Goal: Task Accomplishment & Management: Complete application form

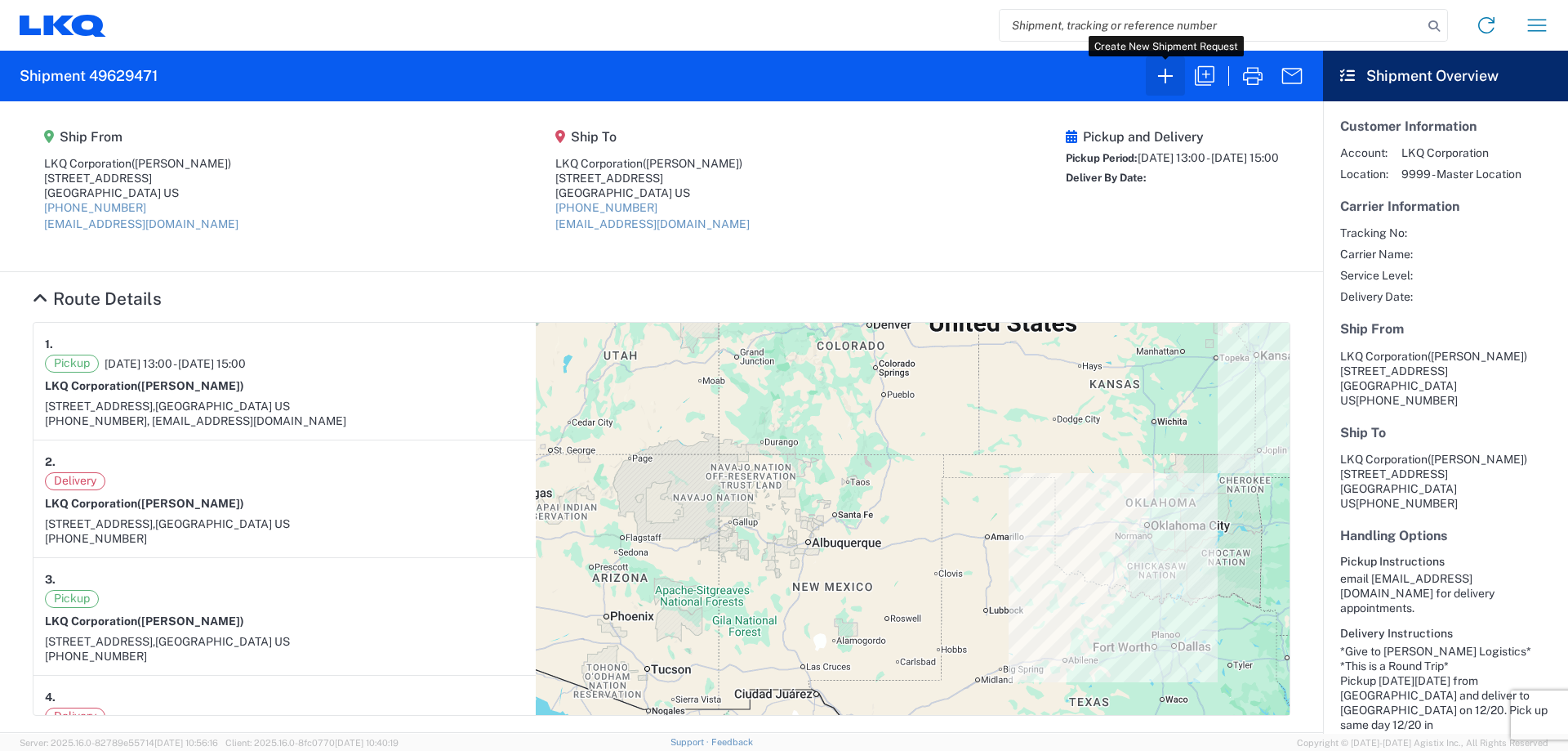
click at [1166, 82] on icon "button" at bounding box center [1165, 75] width 14 height 14
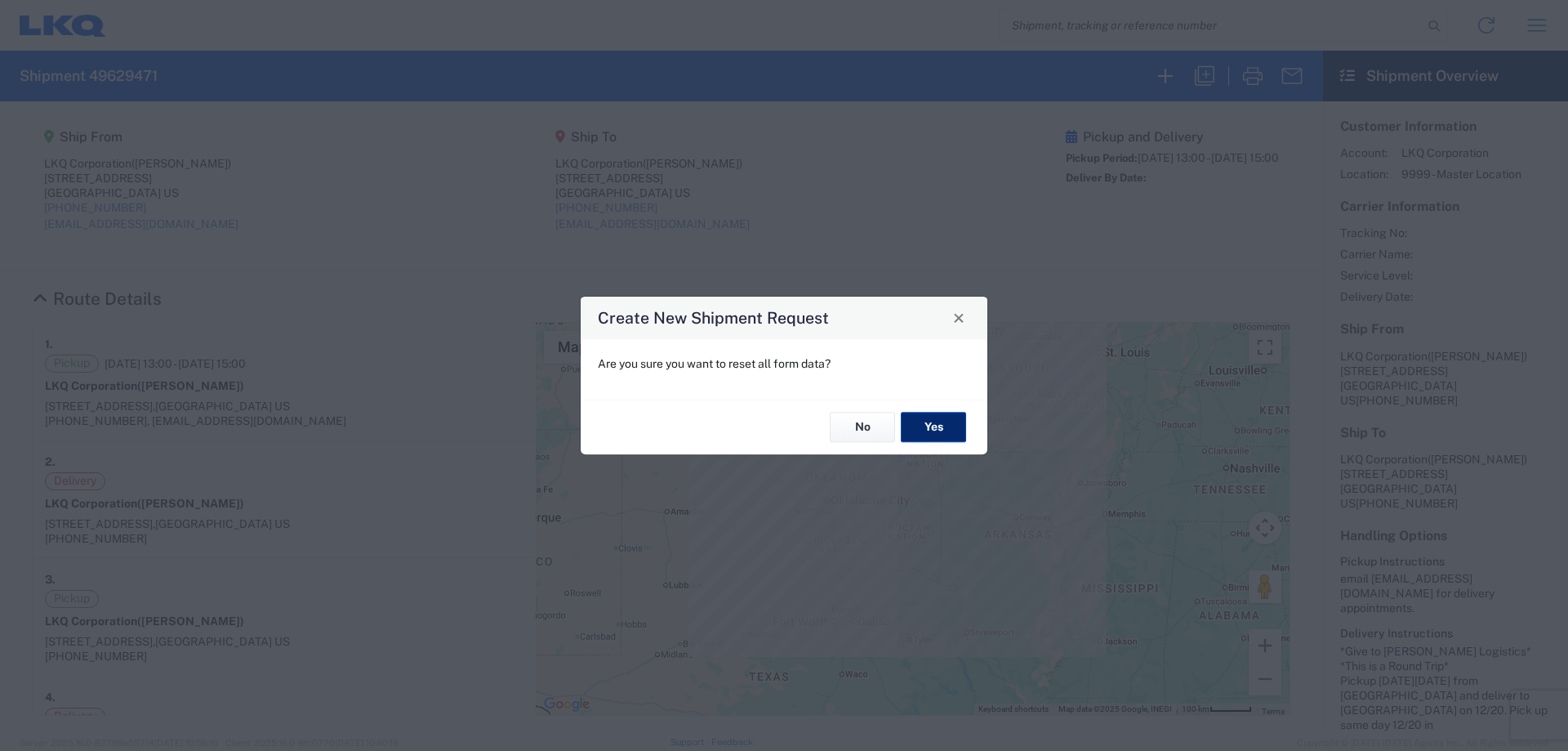
click at [935, 430] on button "Yes" at bounding box center [933, 428] width 65 height 30
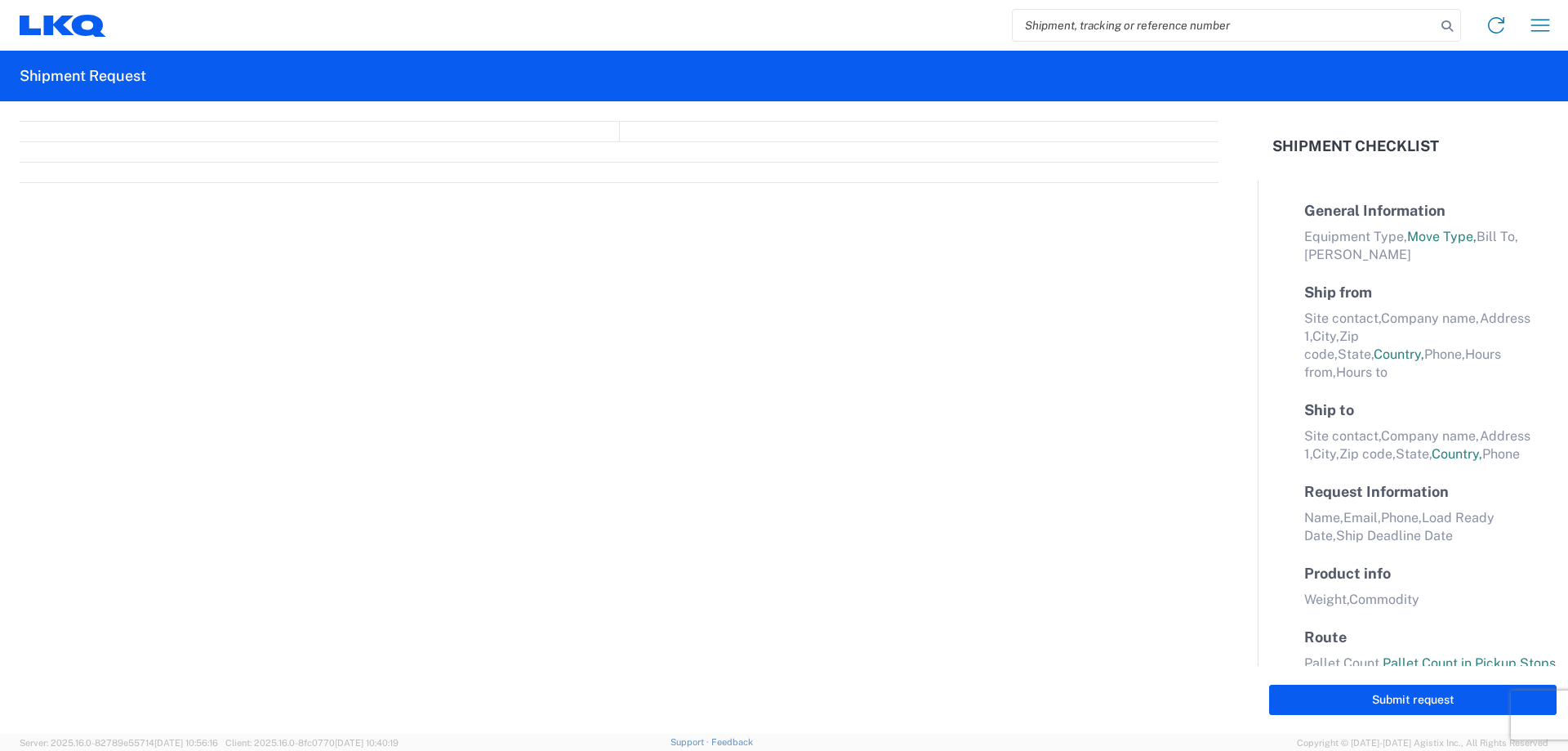
select select "FULL"
select select "LBS"
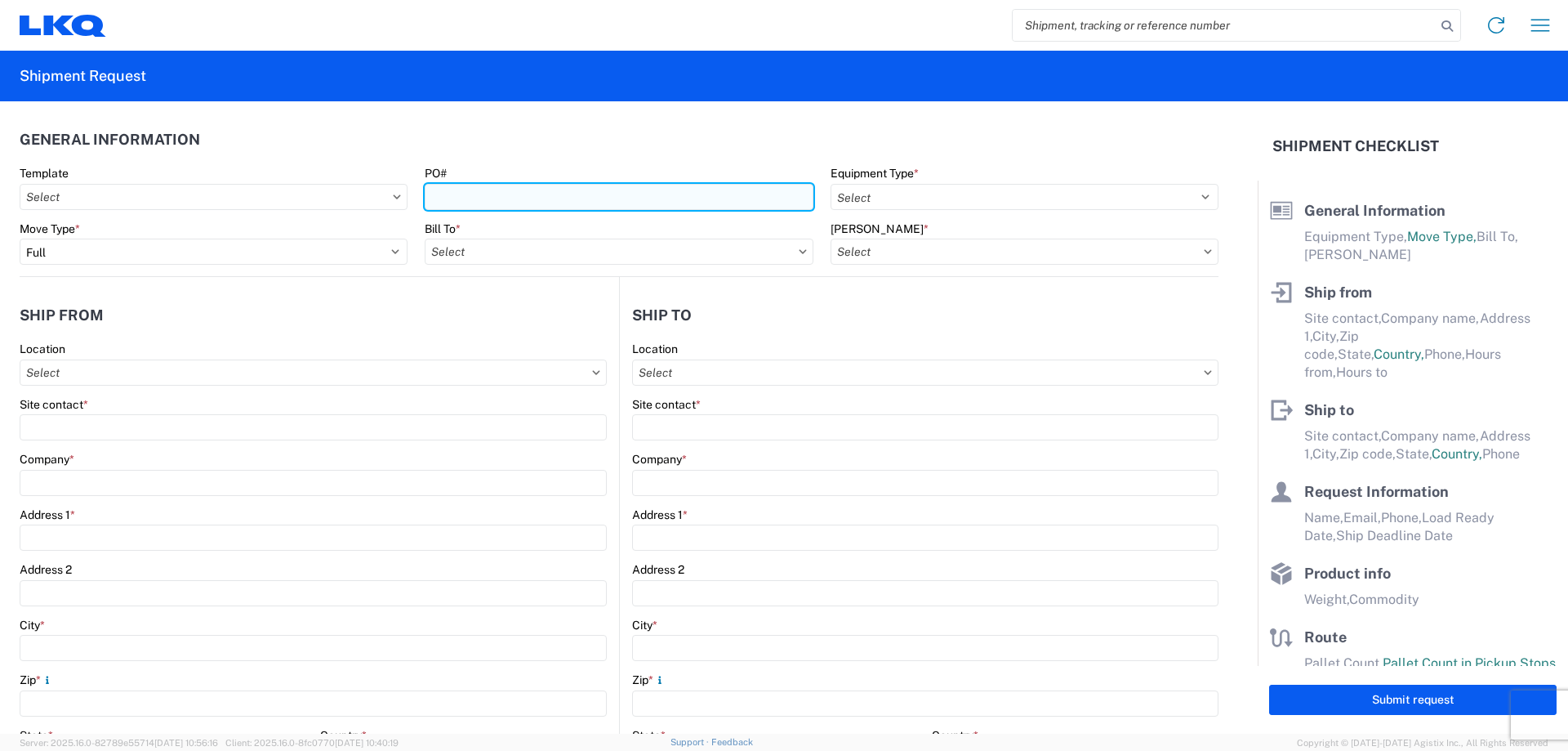
click at [481, 192] on input "PO#" at bounding box center [618, 197] width 388 height 26
type input "Yamato081125"
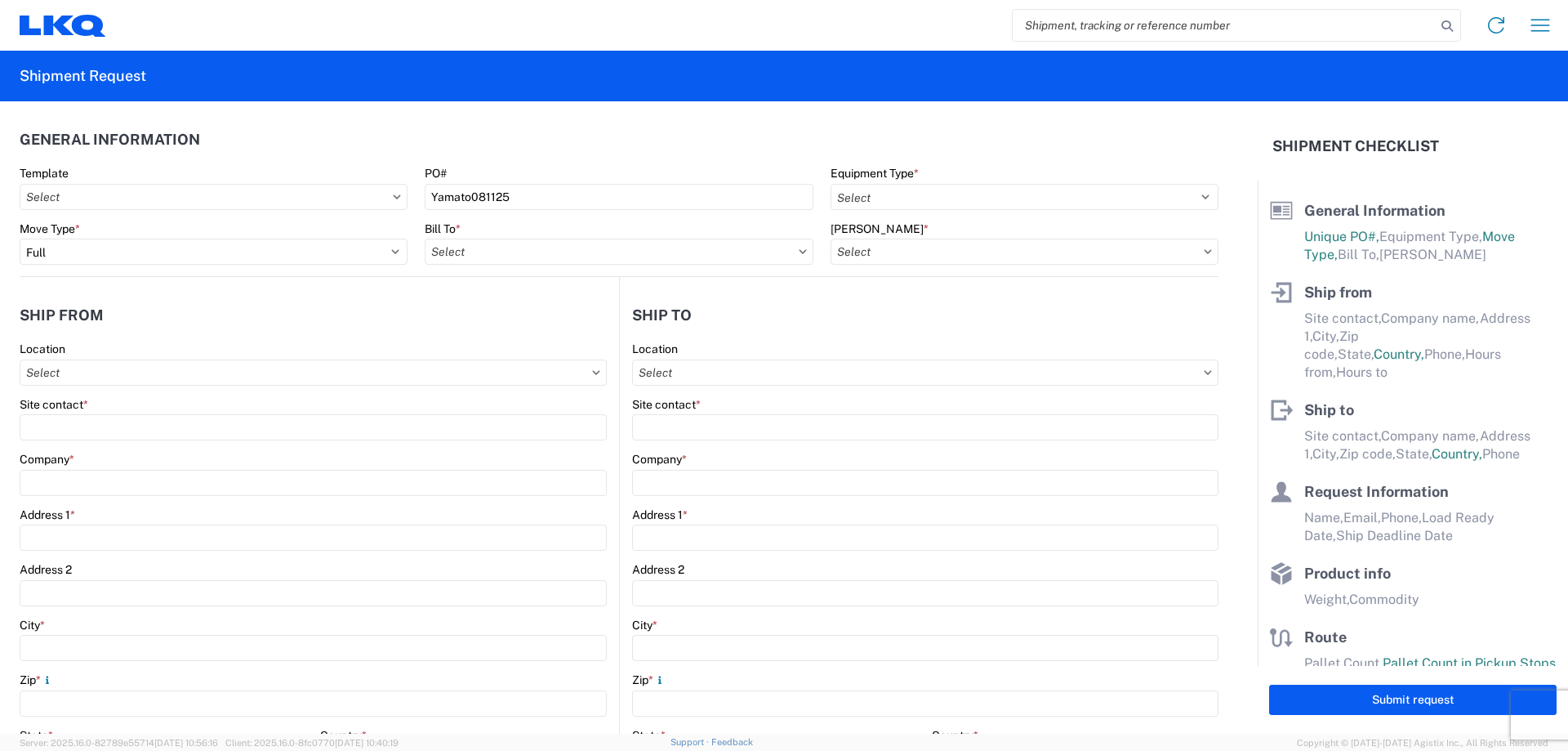
drag, startPoint x: 759, startPoint y: 151, endPoint x: 768, endPoint y: 148, distance: 9.5
click at [759, 150] on header "General Information" at bounding box center [618, 139] width 1199 height 37
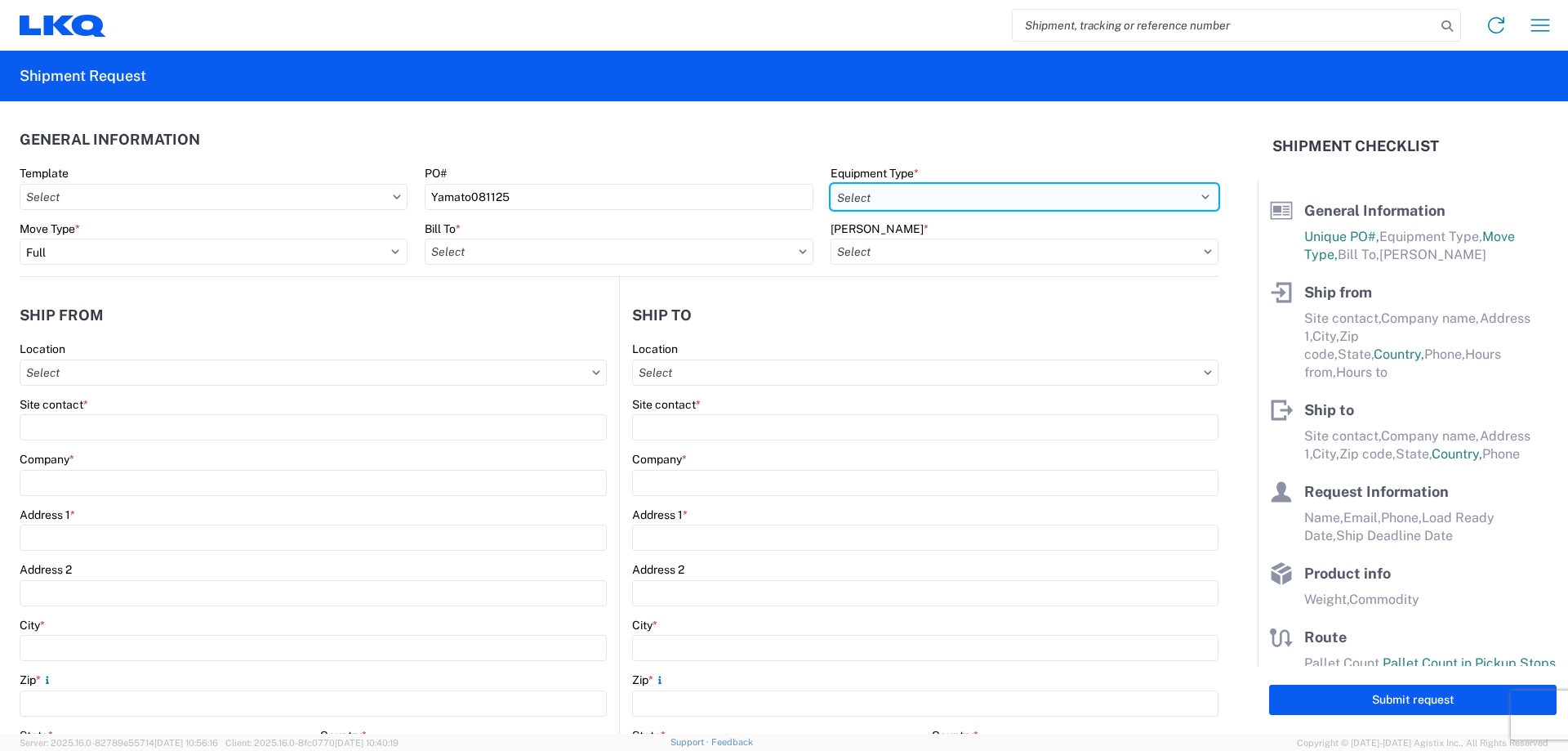
click at [876, 191] on select "Select 53’ Dry Van Flatbed Dropdeck (van) Lowboy (flatbed) Rail" at bounding box center [1025, 197] width 388 height 26
select select "STDV"
click at [831, 184] on select "Select 53’ Dry Van Flatbed Dropdeck (van) Lowboy (flatbed) Rail" at bounding box center [1025, 197] width 388 height 26
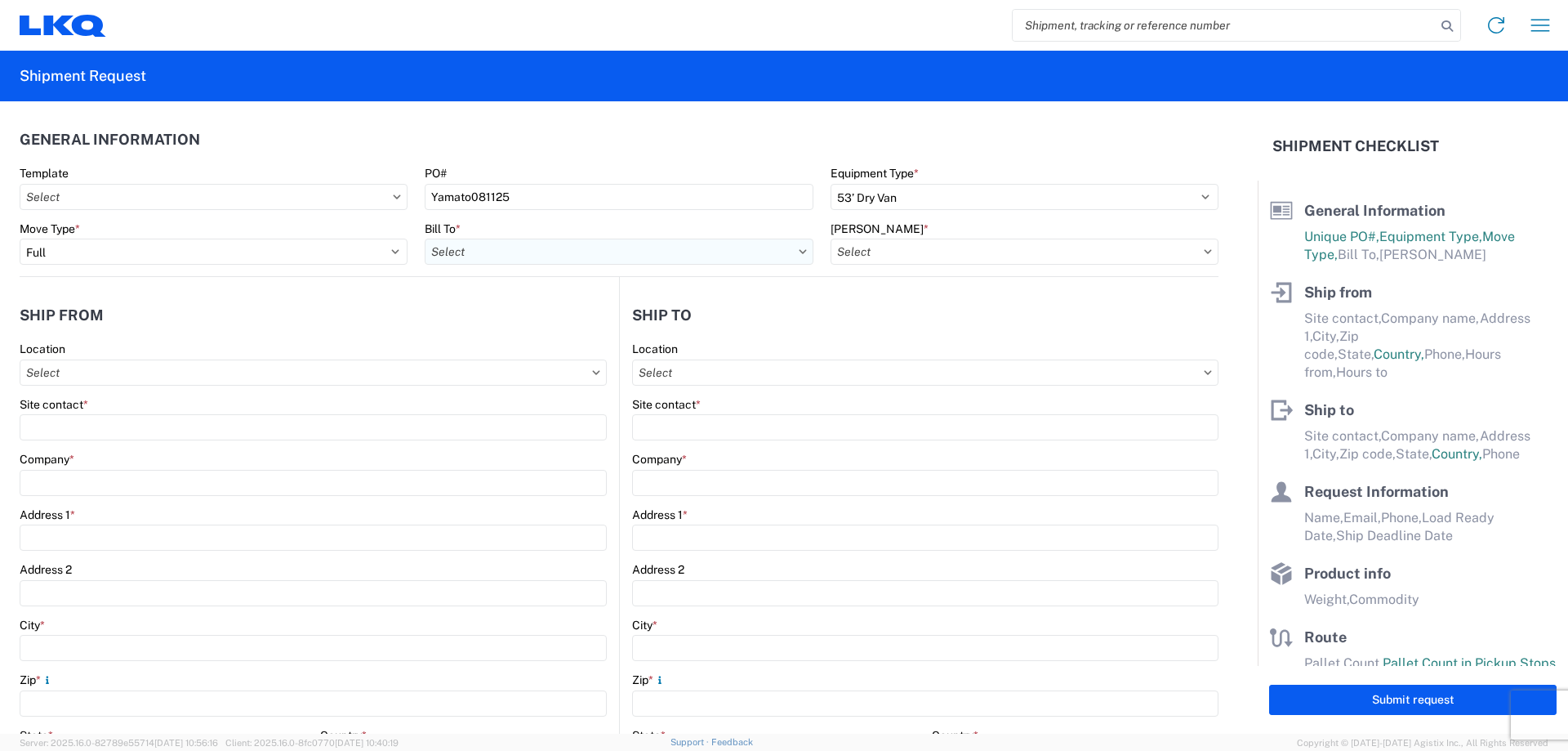
click at [460, 247] on input "Bill To *" at bounding box center [618, 251] width 388 height 26
type input "1882"
click at [571, 321] on div "1882 - North American ATK Corporation" at bounding box center [567, 324] width 286 height 26
type input "1882 - North American ATK Corporation"
click at [881, 246] on input "[PERSON_NAME] *" at bounding box center [1025, 251] width 388 height 26
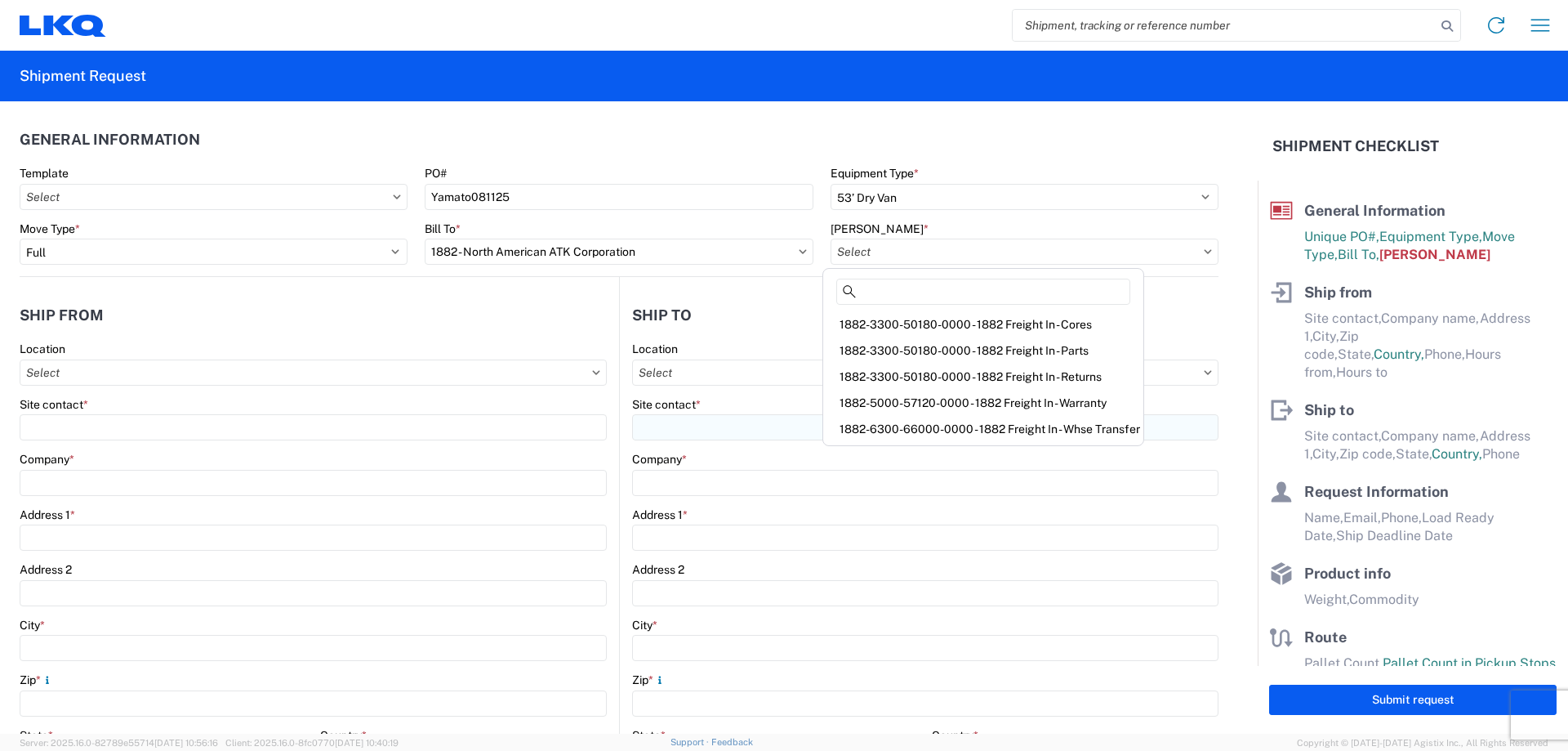
click at [1009, 435] on div "1882-6300-66000-0000 - 1882 Freight In - Whse Transfer" at bounding box center [983, 429] width 314 height 26
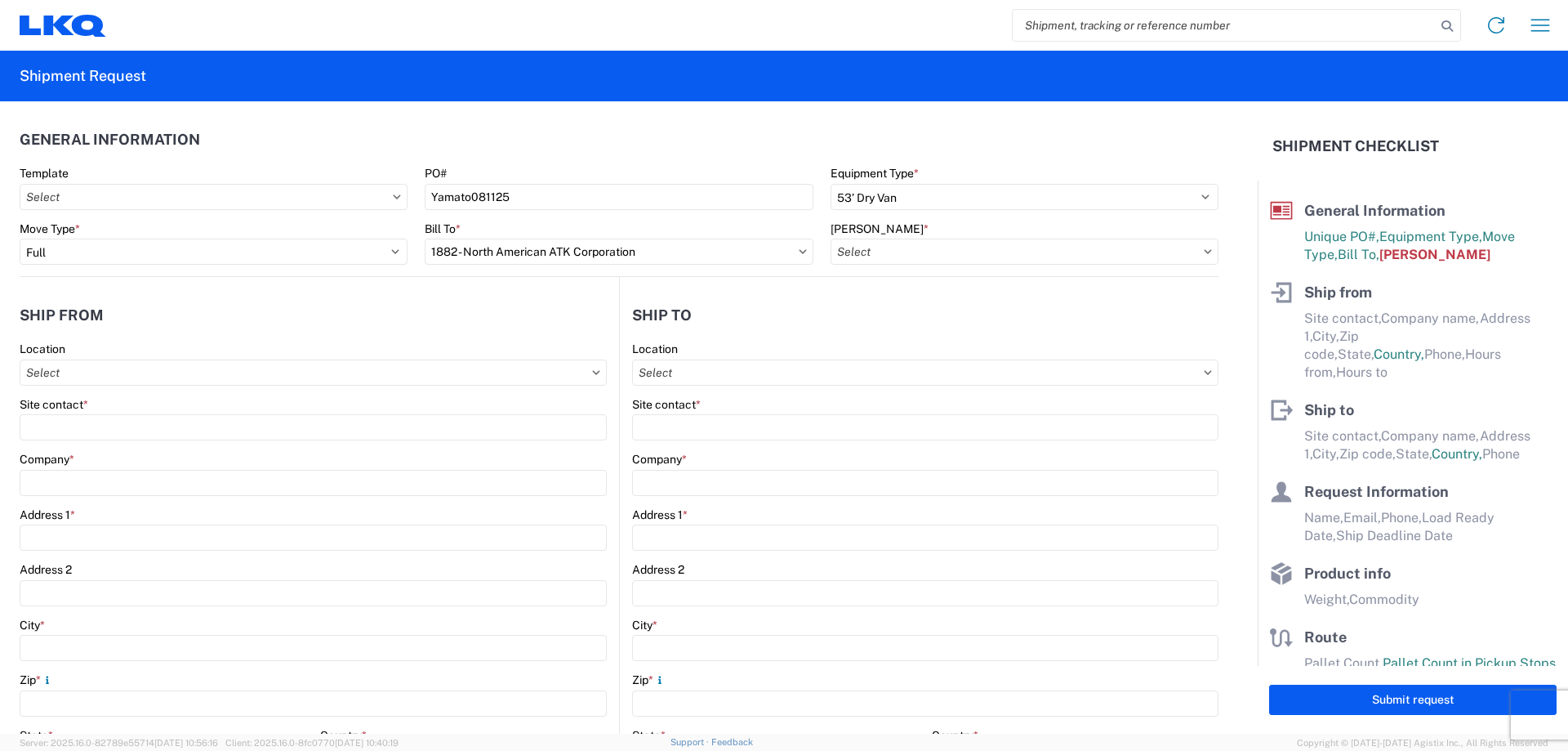
type input "1882-6300-66000-0000 - 1882 Freight In - Whse Transfer"
click at [478, 320] on header "Ship from" at bounding box center [319, 315] width 600 height 37
click at [127, 365] on input "Location" at bounding box center [313, 372] width 587 height 26
type input "1882"
click at [121, 450] on div "1882 - North American ATK Corporation" at bounding box center [166, 445] width 286 height 26
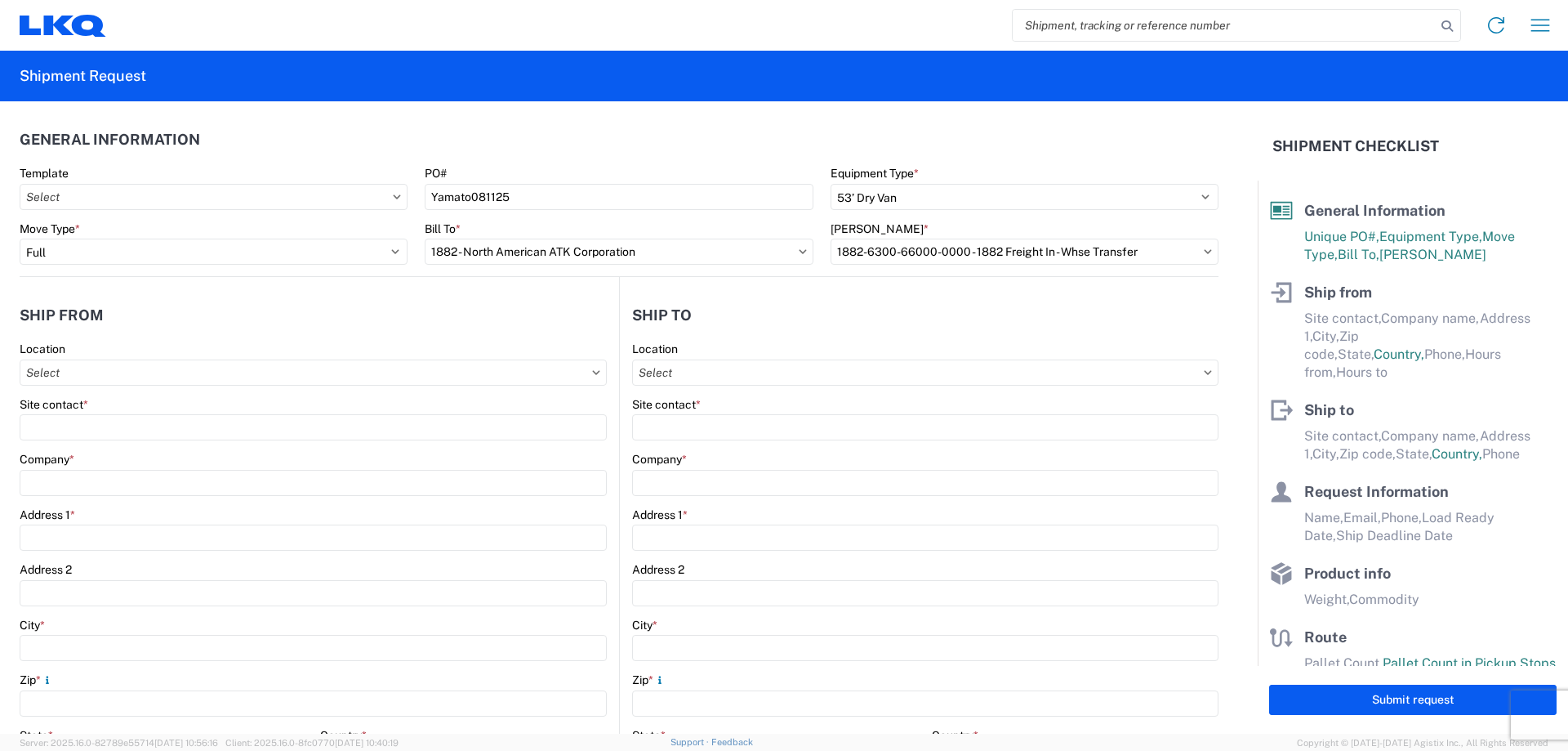
type input "1882 - North American ATK Corporation"
type input "LKQ Corporation"
type input "[STREET_ADDRESS]"
type input "[GEOGRAPHIC_DATA]"
type input "75050"
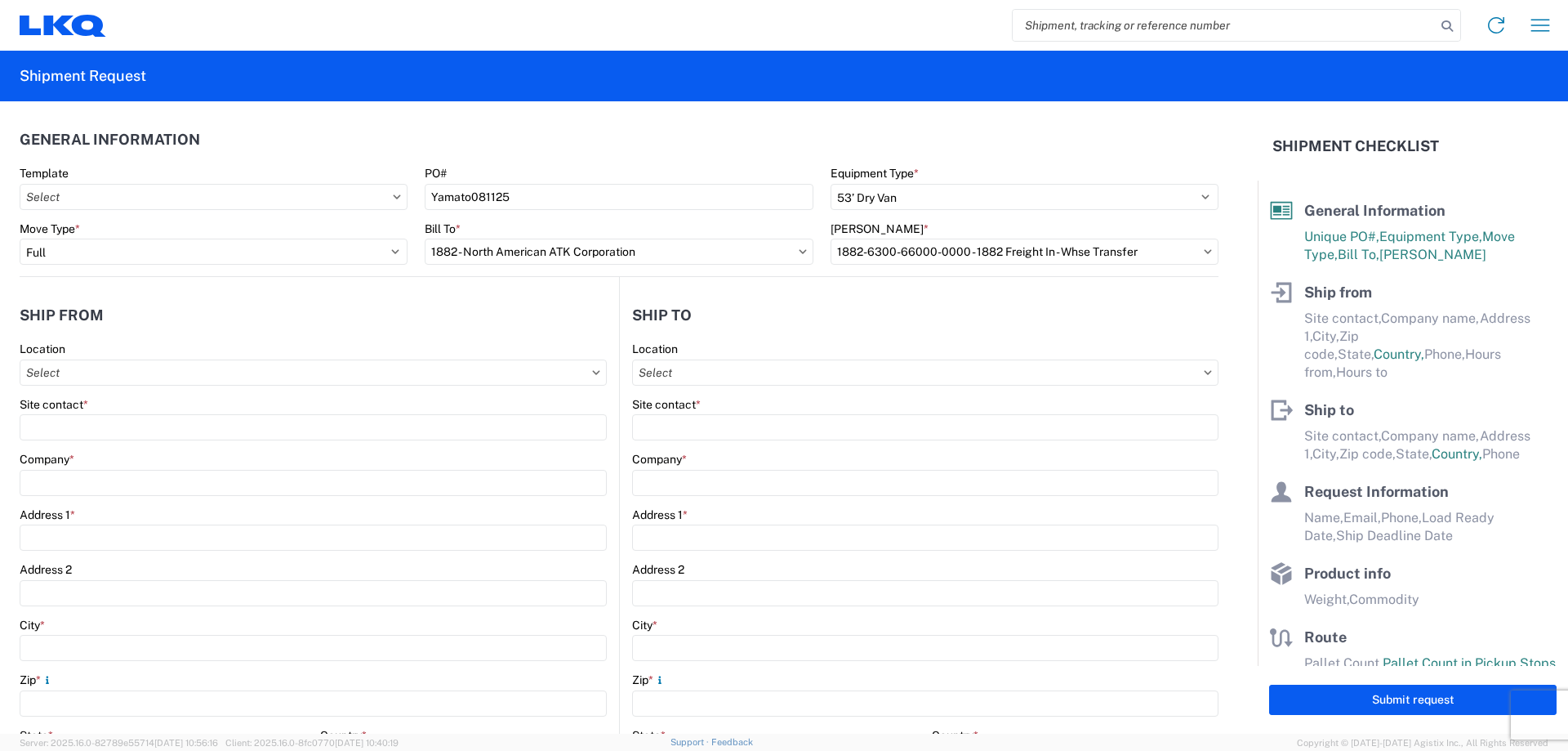
select select "[GEOGRAPHIC_DATA]"
select select "US"
type input "[PHONE_NUMBER]"
type input "07:00"
type input "17:00"
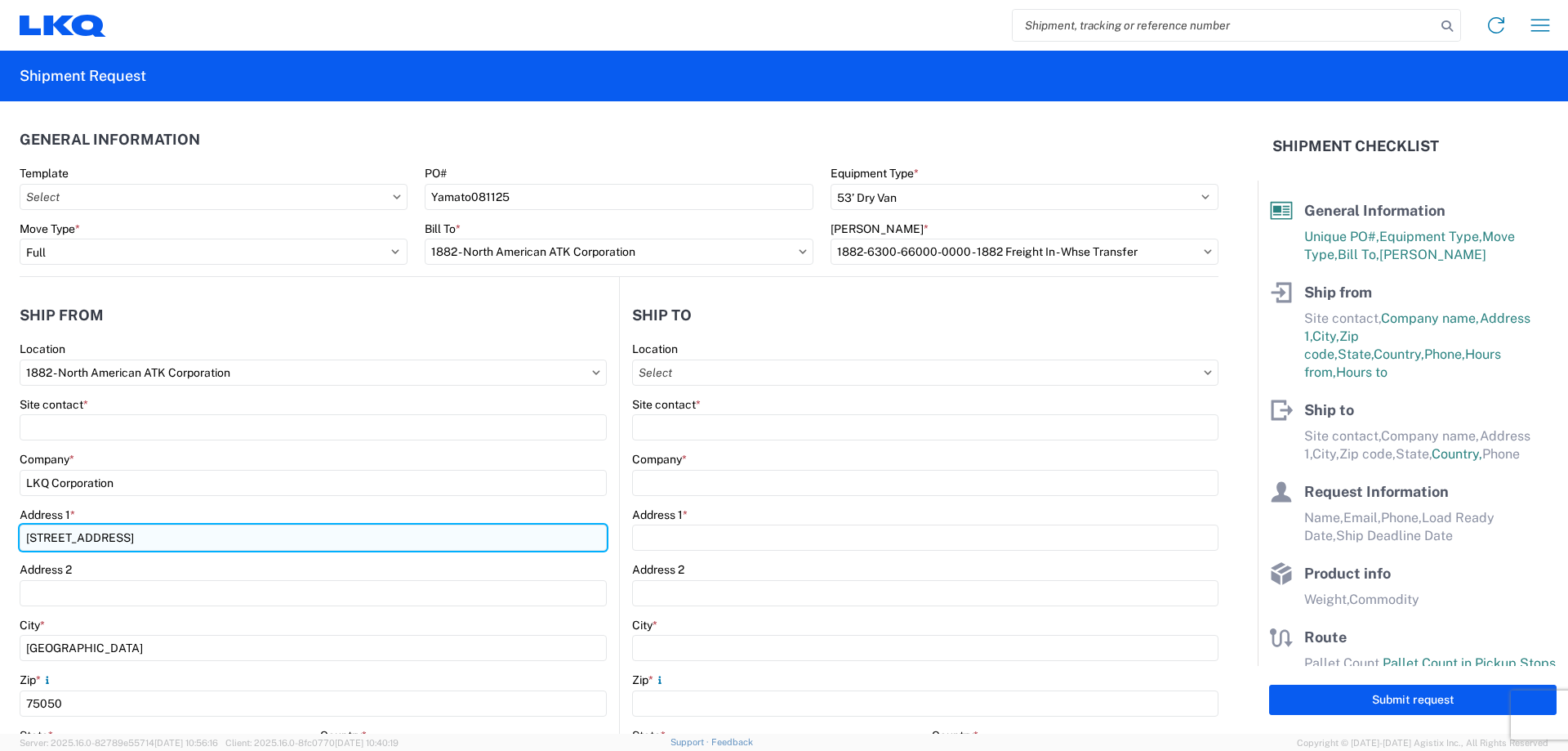
click at [166, 535] on input "[STREET_ADDRESS]" at bounding box center [313, 538] width 587 height 26
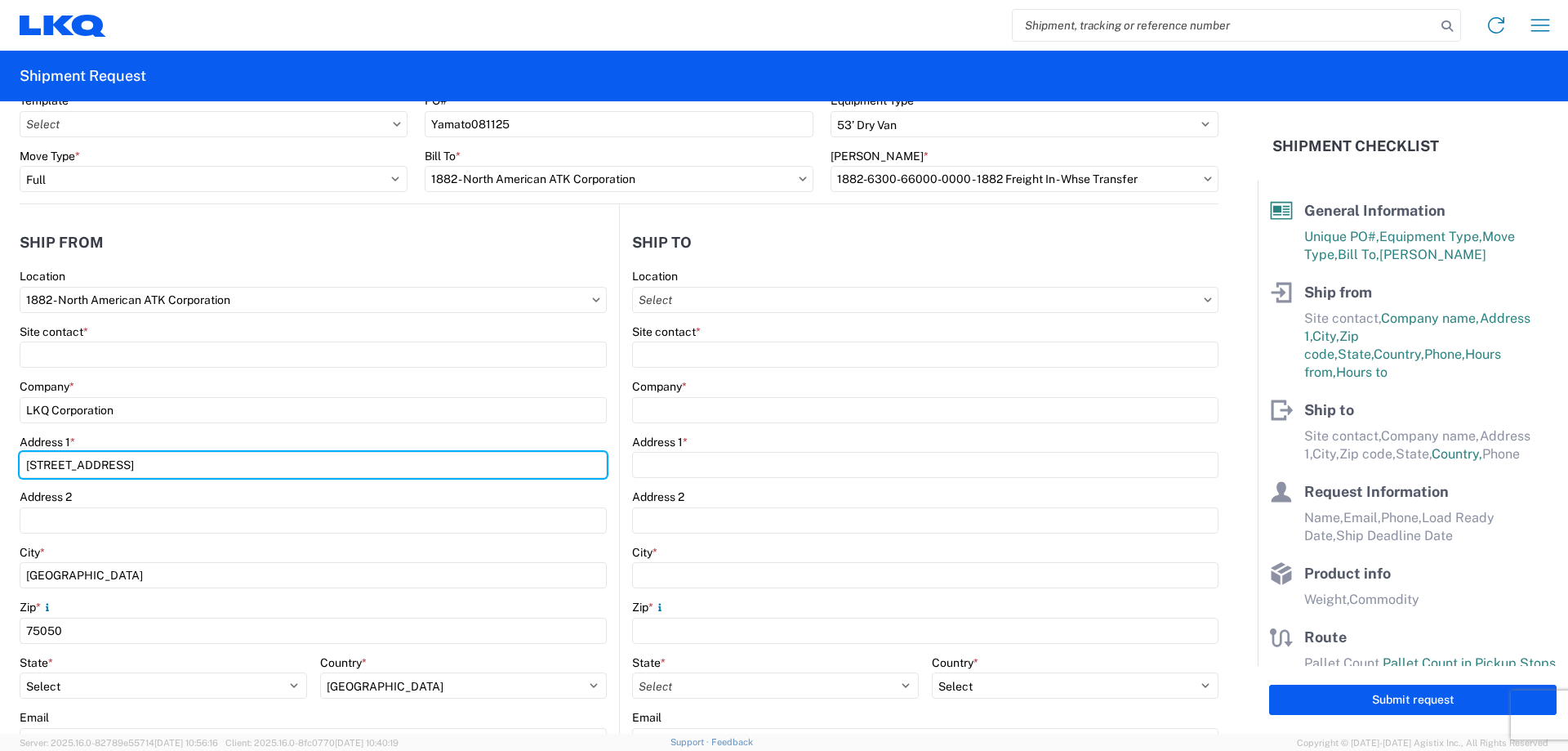
scroll to position [109, 0]
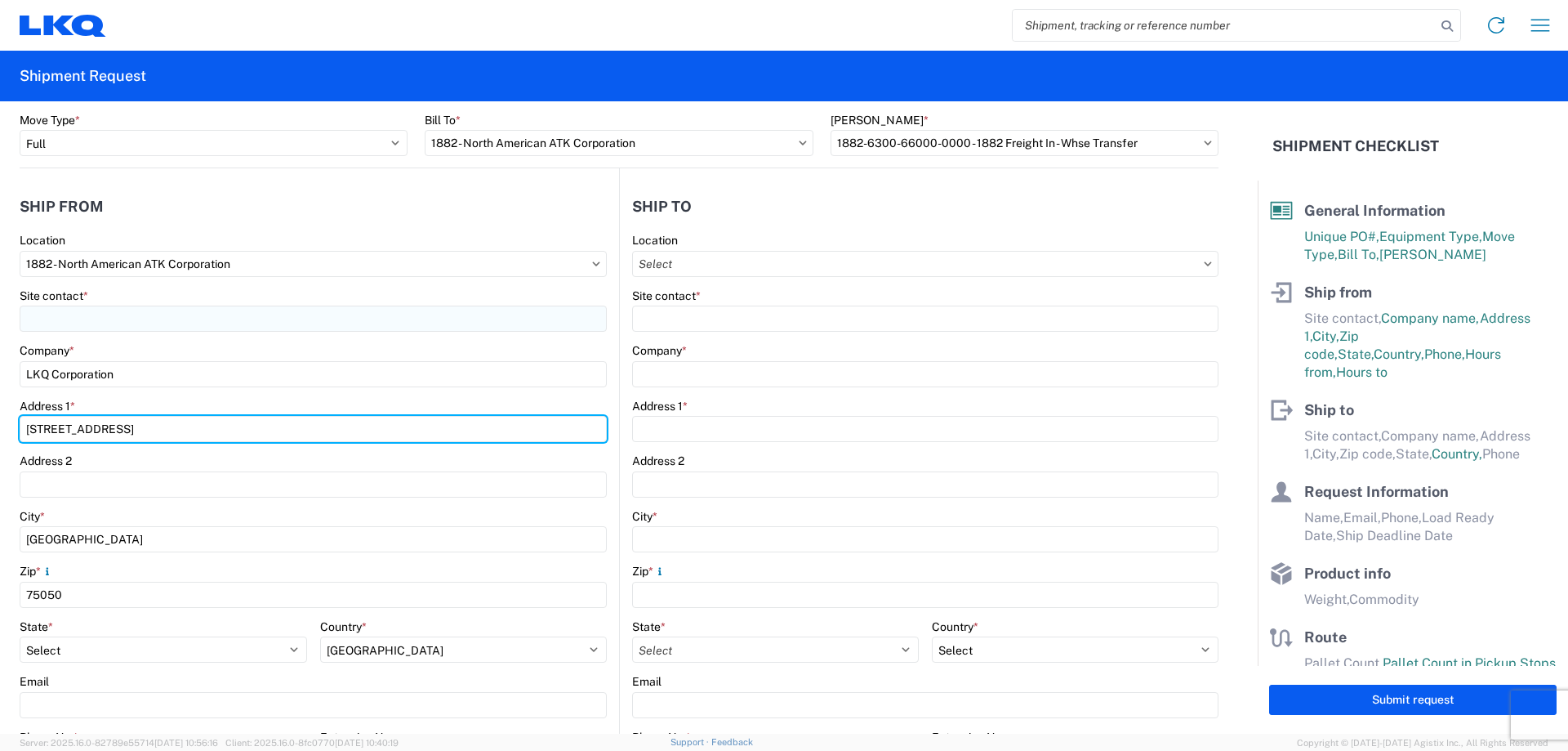
type input "[STREET_ADDRESS]"
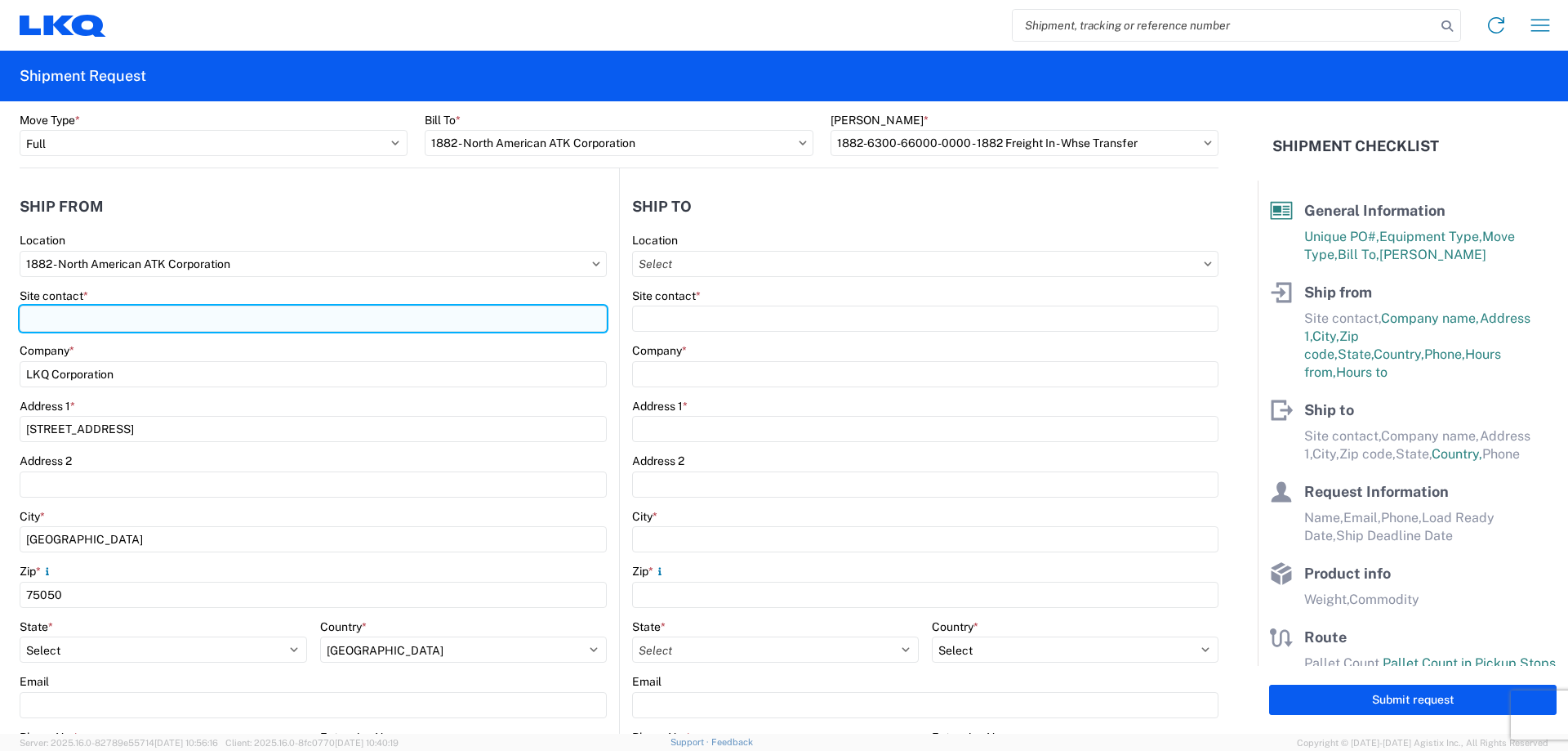
click at [109, 316] on input "Site contact *" at bounding box center [313, 318] width 587 height 26
type input "[PERSON_NAME]"
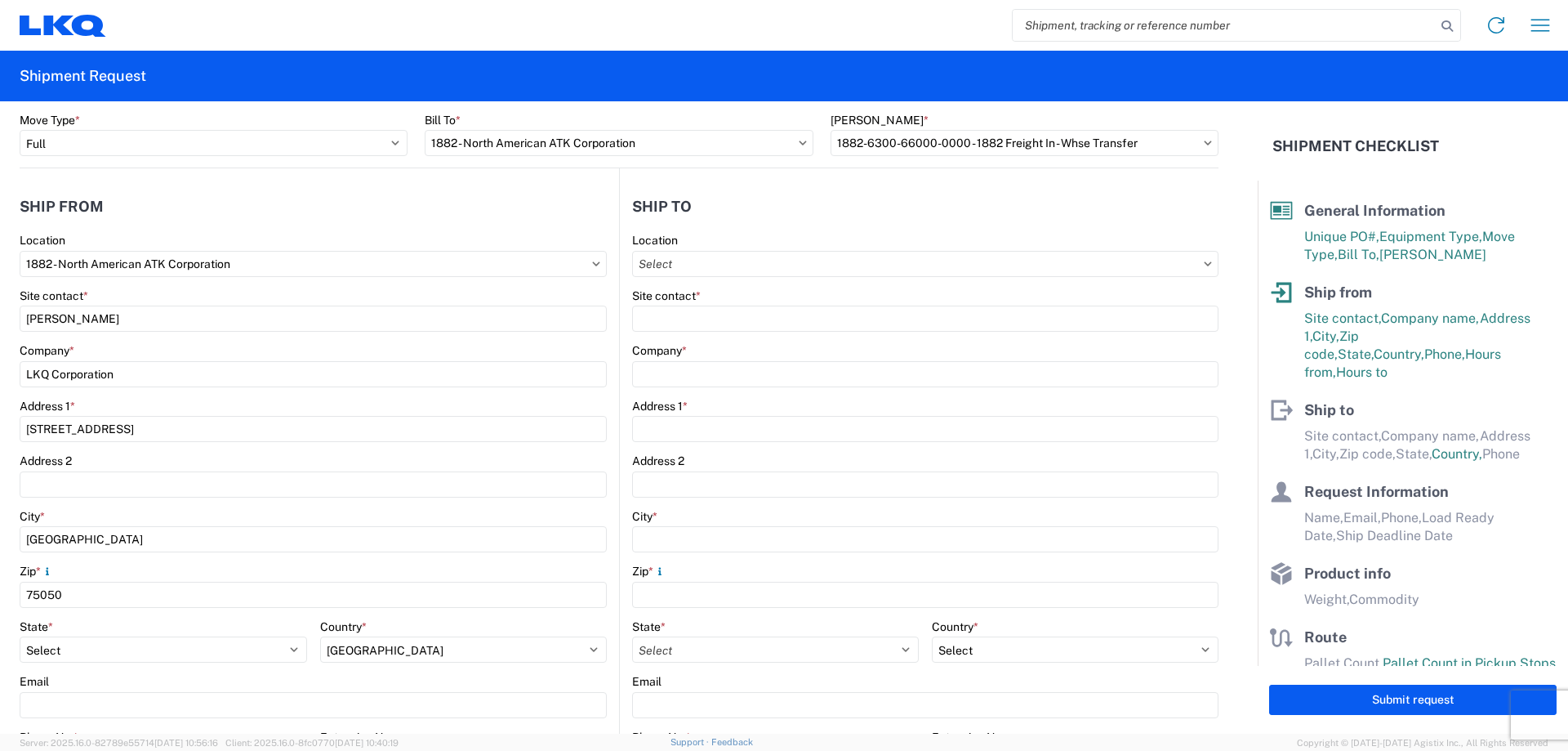
click at [226, 184] on agx-shipment-stop-widget-v2 "Ship from 1882 Location 1882 - North American ATK Corporation Site contact * Fa…" at bounding box center [319, 522] width 600 height 710
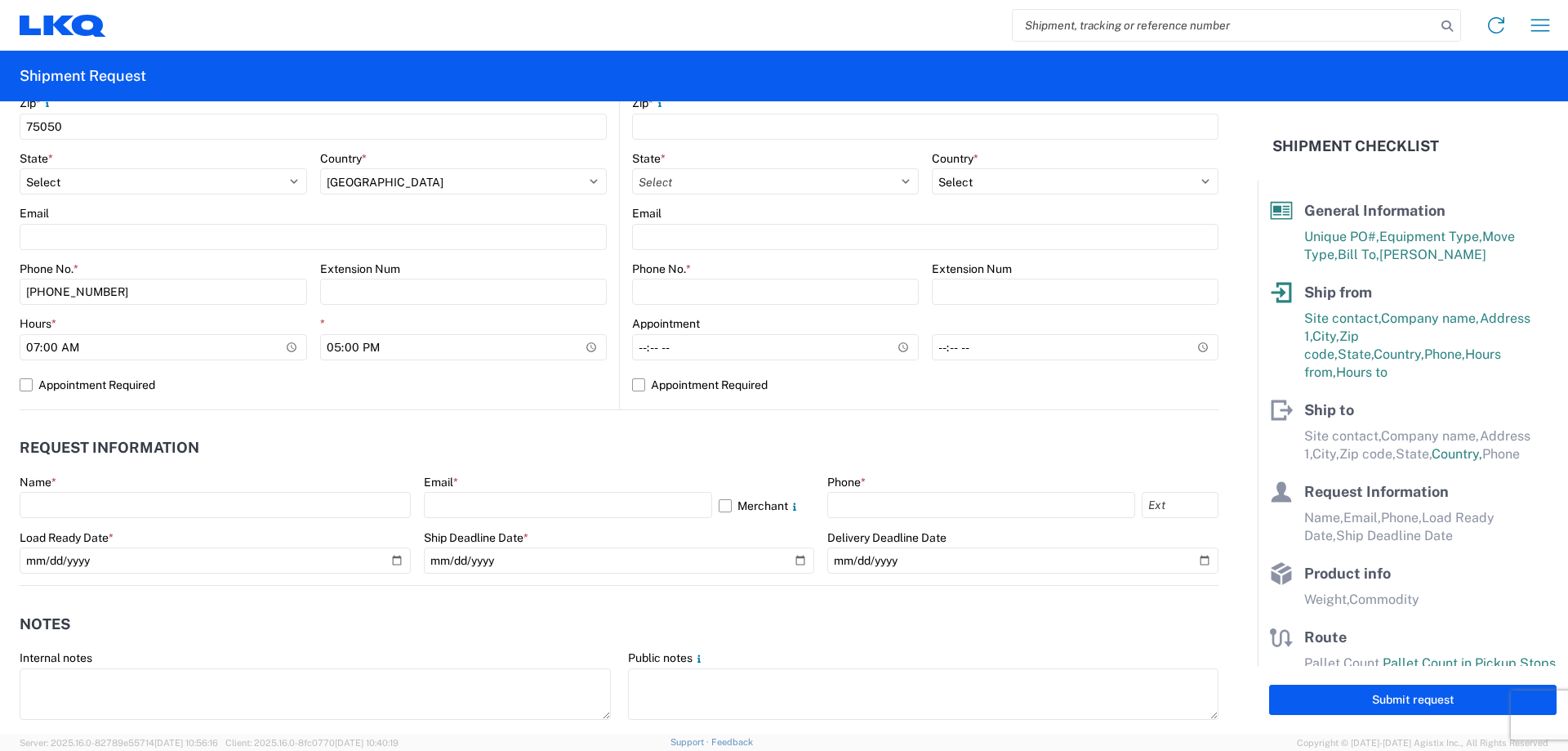
scroll to position [545, 0]
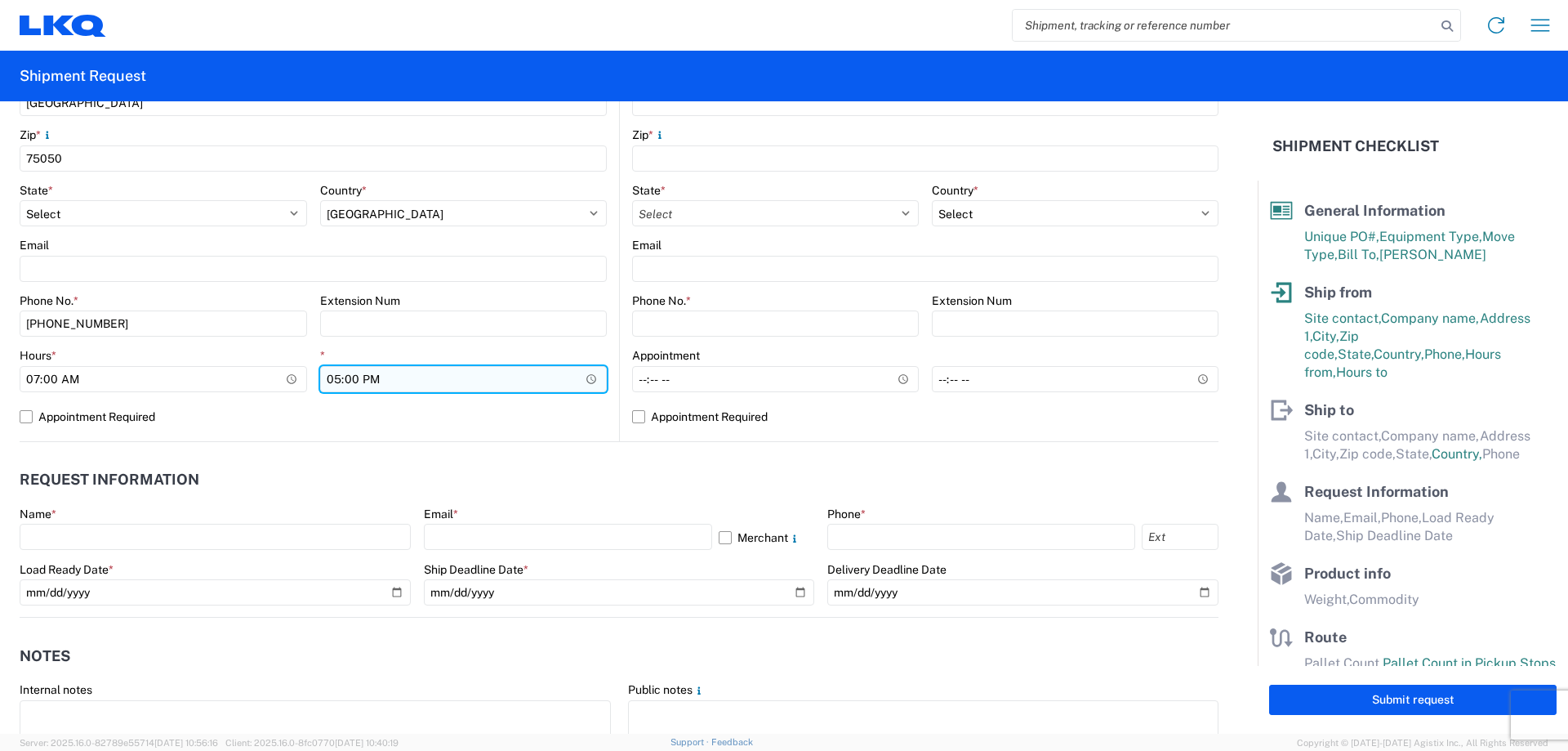
click at [329, 382] on input "17:00" at bounding box center [464, 379] width 288 height 26
type input "15:00"
click at [407, 450] on agx-request-info "Request Information Name * Email * Merchant Phone * Load Ready Date * Ship Dead…" at bounding box center [618, 530] width 1199 height 176
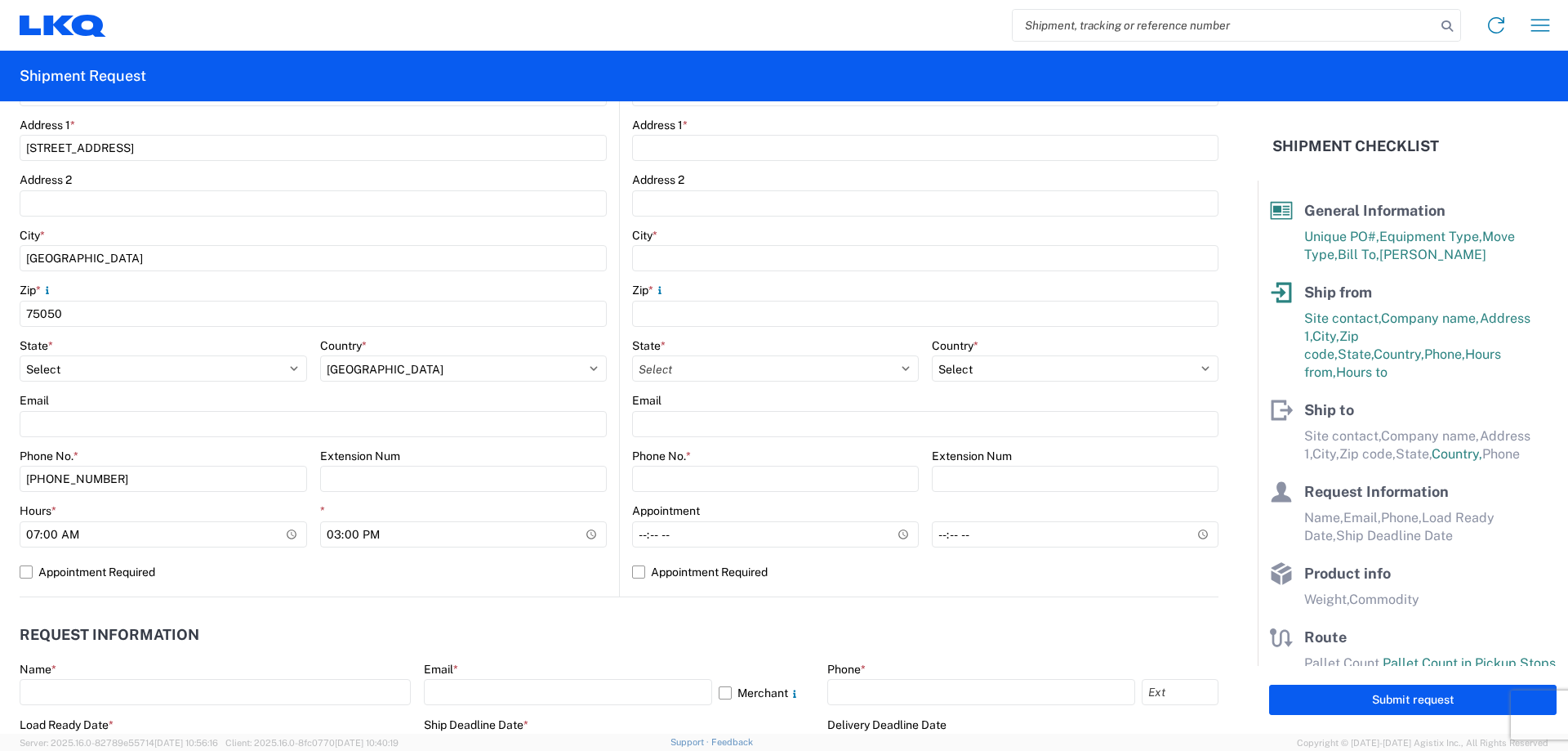
scroll to position [0, 0]
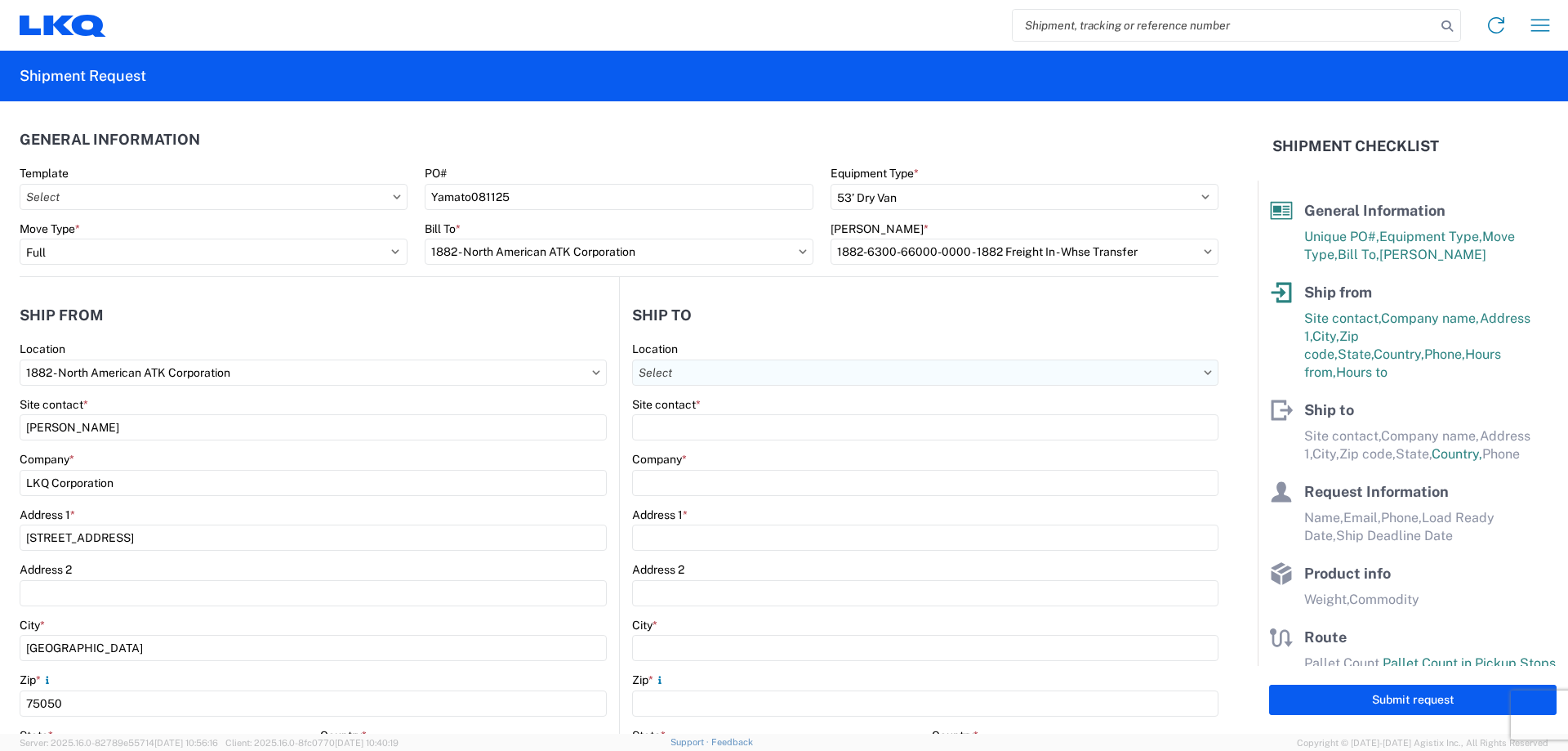
click at [759, 369] on input "Location" at bounding box center [924, 372] width 586 height 26
type input "1891"
click at [775, 447] on div "1891 - Yamato Engine Specialists" at bounding box center [773, 445] width 286 height 26
select select "US"
type input "1891 - Yamato Engine Specialists"
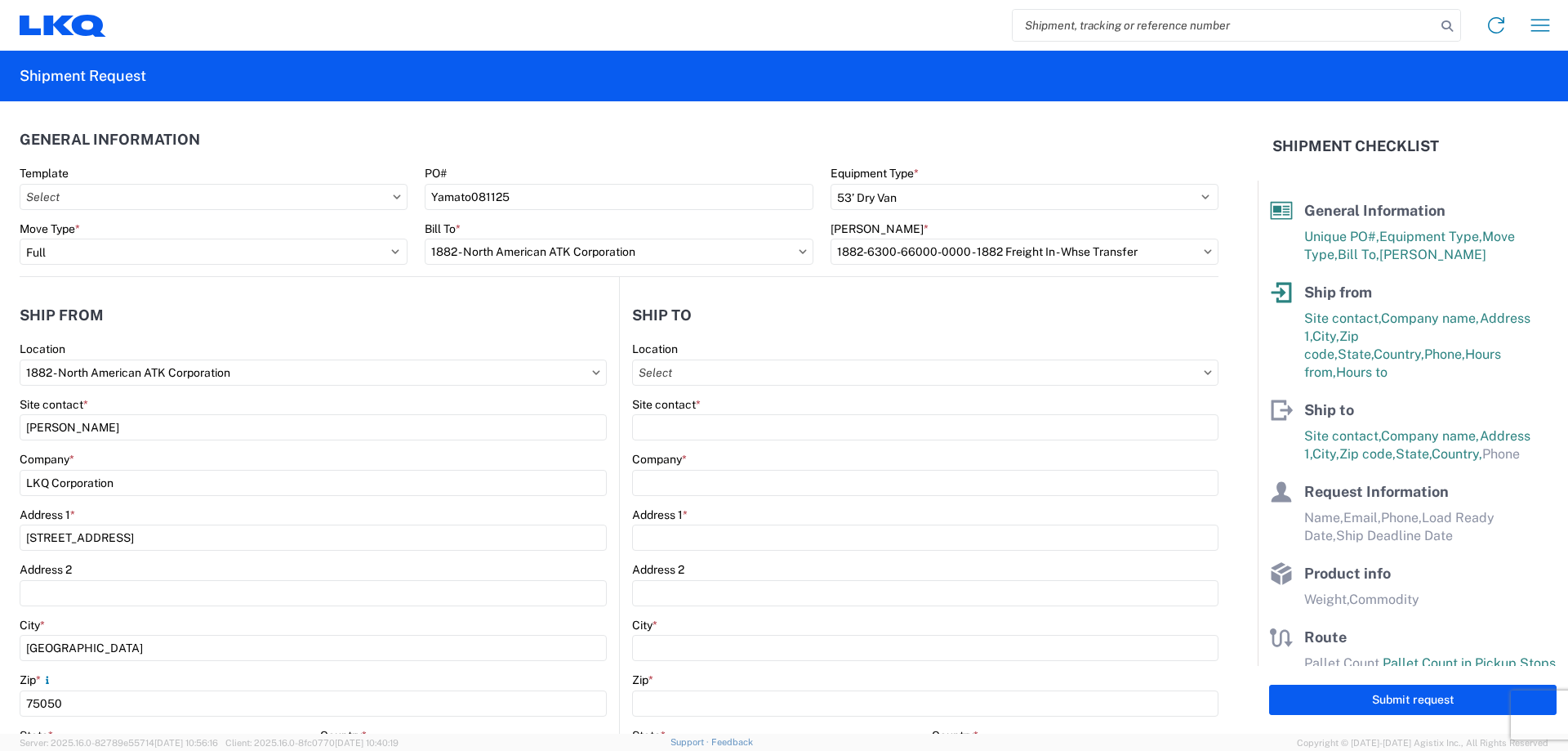
type input "[PERSON_NAME]"
type input "LKQ Corporation"
type input "[STREET_ADDRESS]"
type input "Bellingham"
type input "98226"
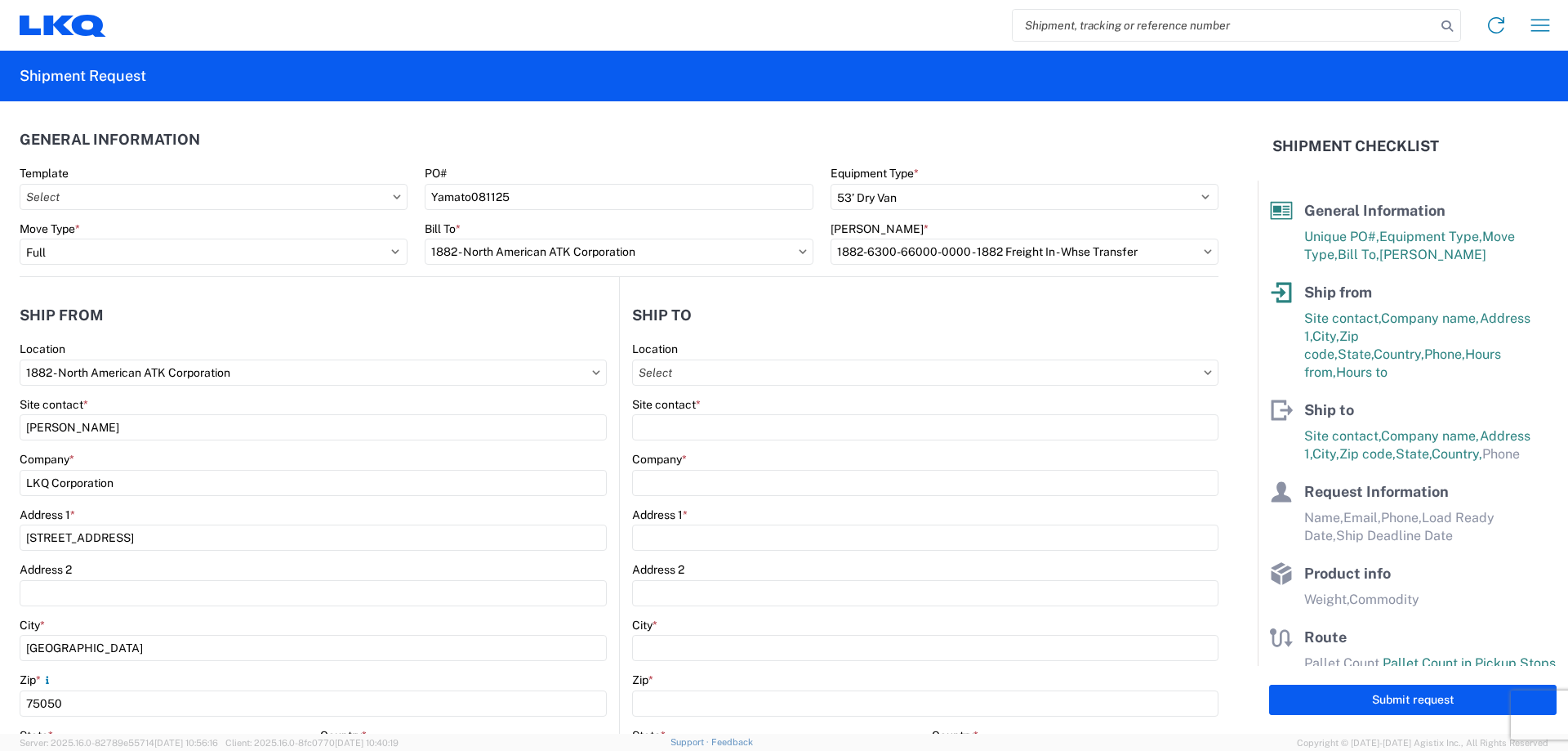
type input "[EMAIL_ADDRESS][DOMAIN_NAME]"
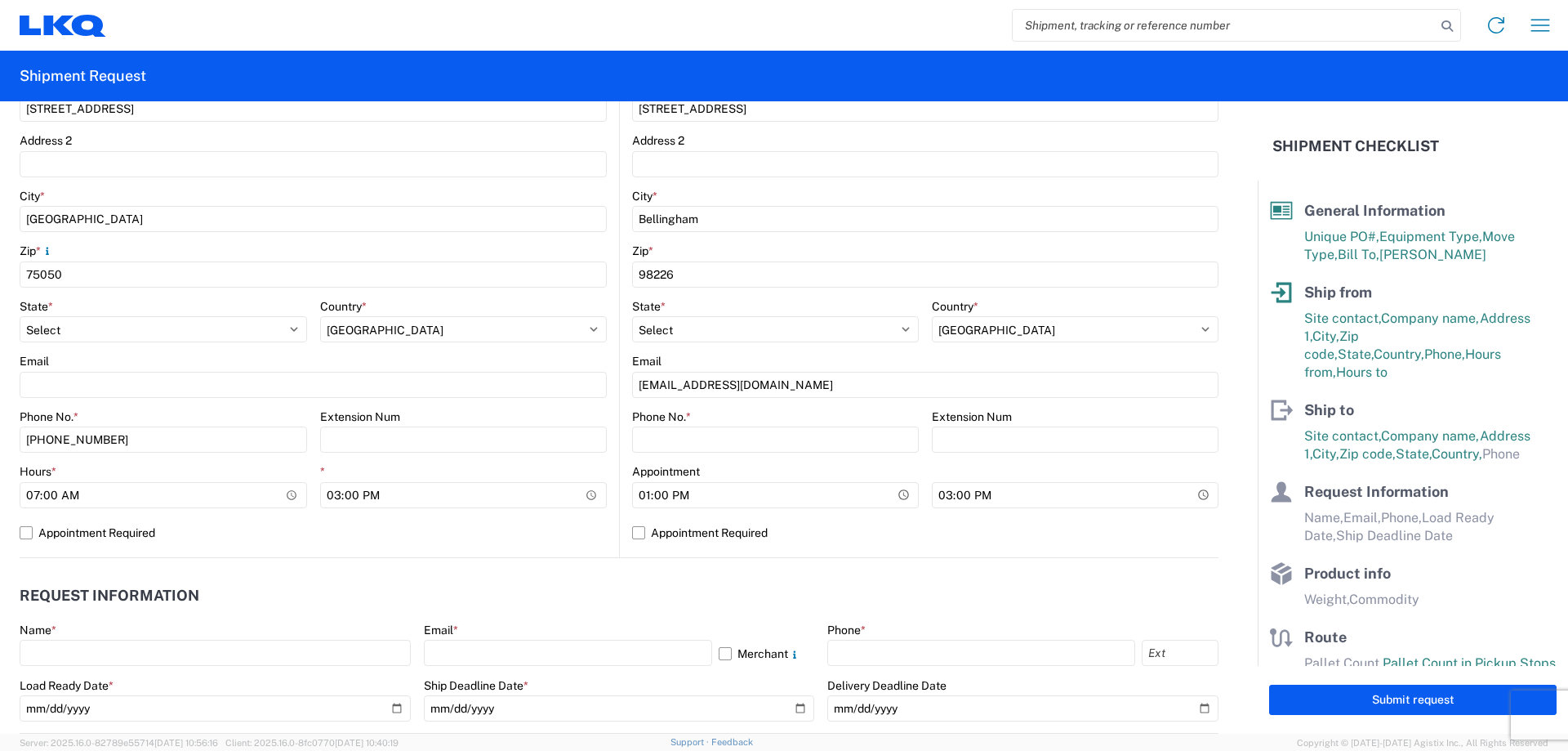
scroll to position [545, 0]
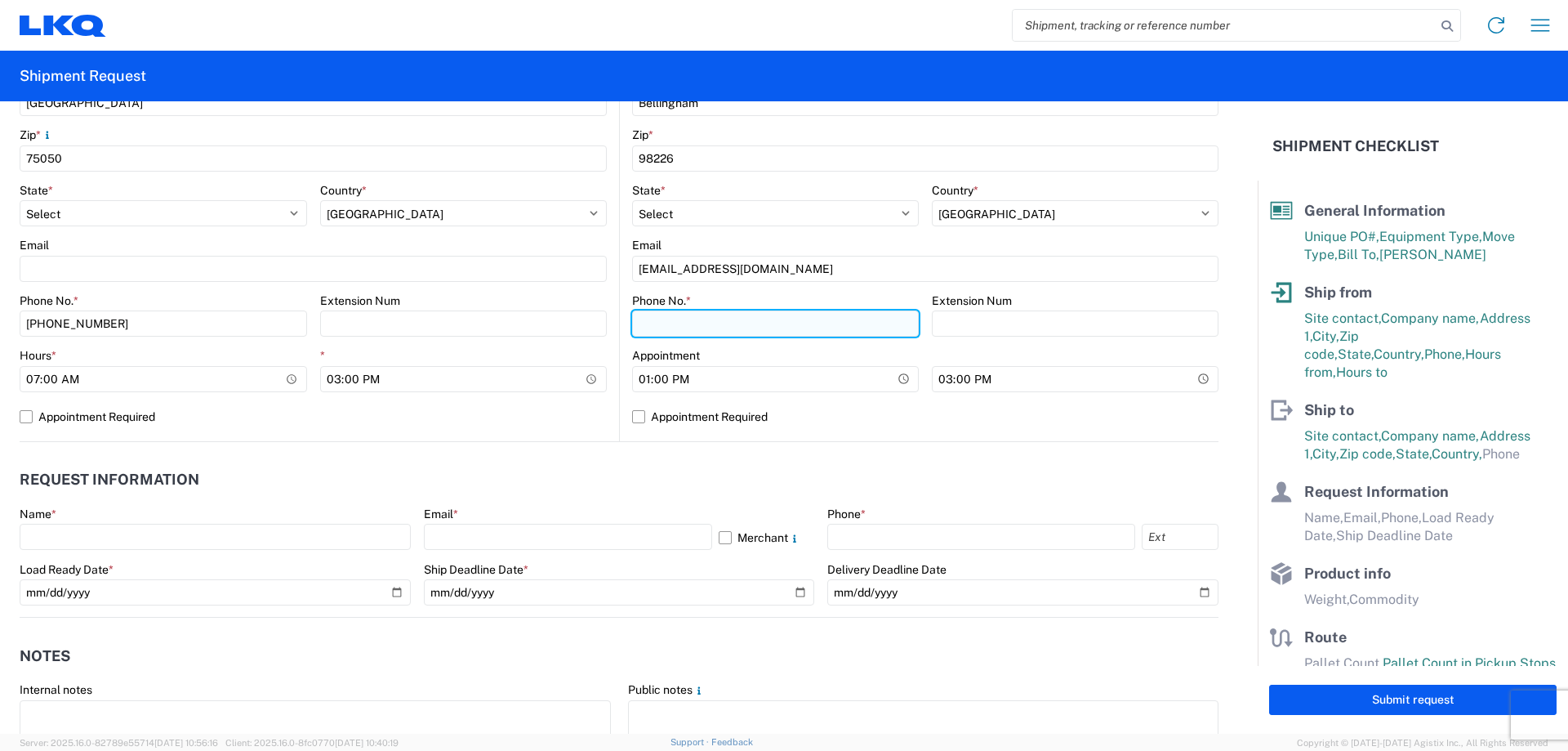
click at [718, 321] on input "Phone No. *" at bounding box center [775, 323] width 287 height 26
type input "[PHONE_NUMBER]"
click at [709, 467] on header "Request Information" at bounding box center [618, 480] width 1199 height 37
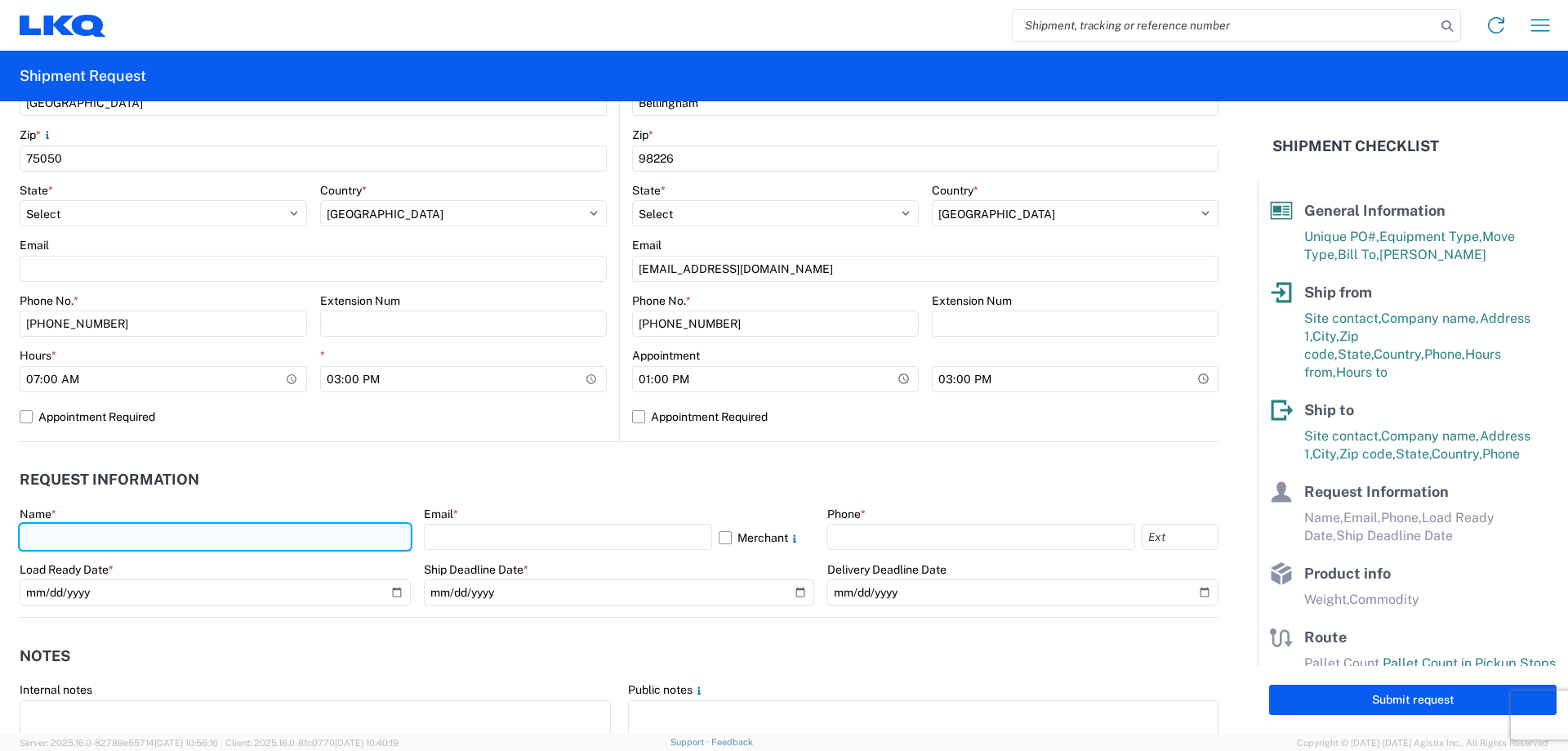
click at [189, 537] on input "text" at bounding box center [215, 537] width 391 height 26
type input "[PERSON_NAME]"
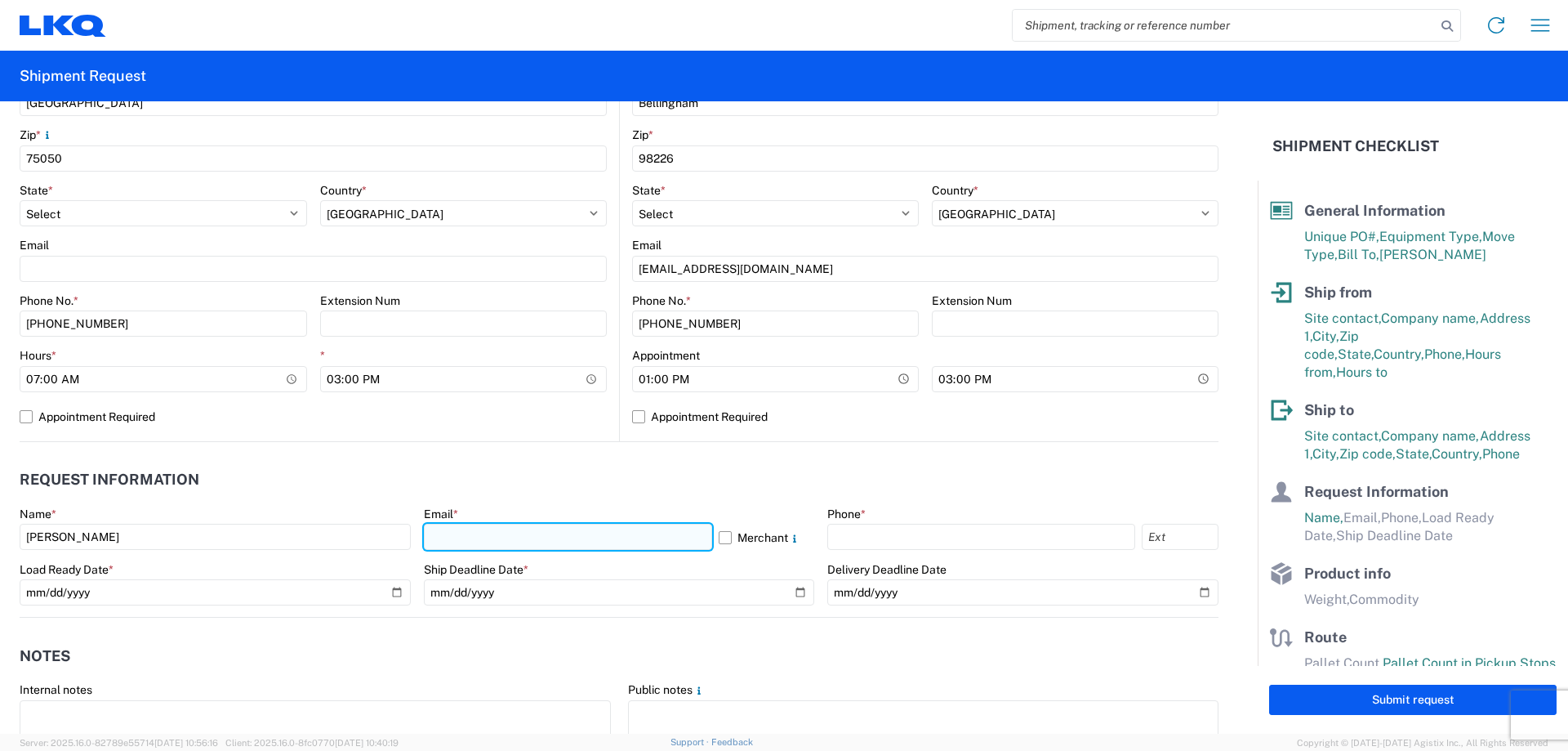
click at [493, 536] on input "text" at bounding box center [568, 537] width 288 height 26
type input "[EMAIL_ADDRESS][DOMAIN_NAME]"
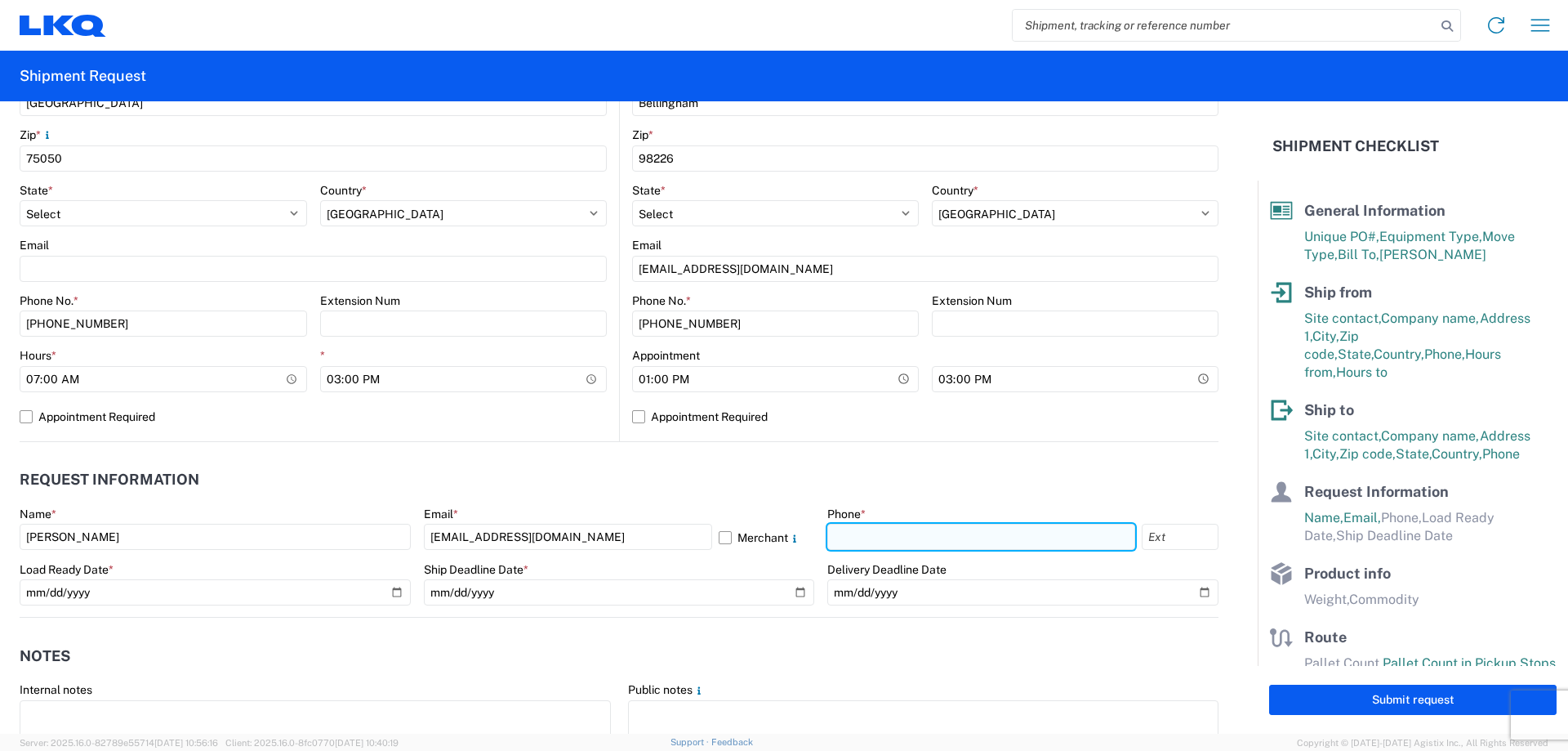
click at [867, 532] on input "text" at bounding box center [981, 537] width 308 height 26
type input "[PHONE_NUMBER]"
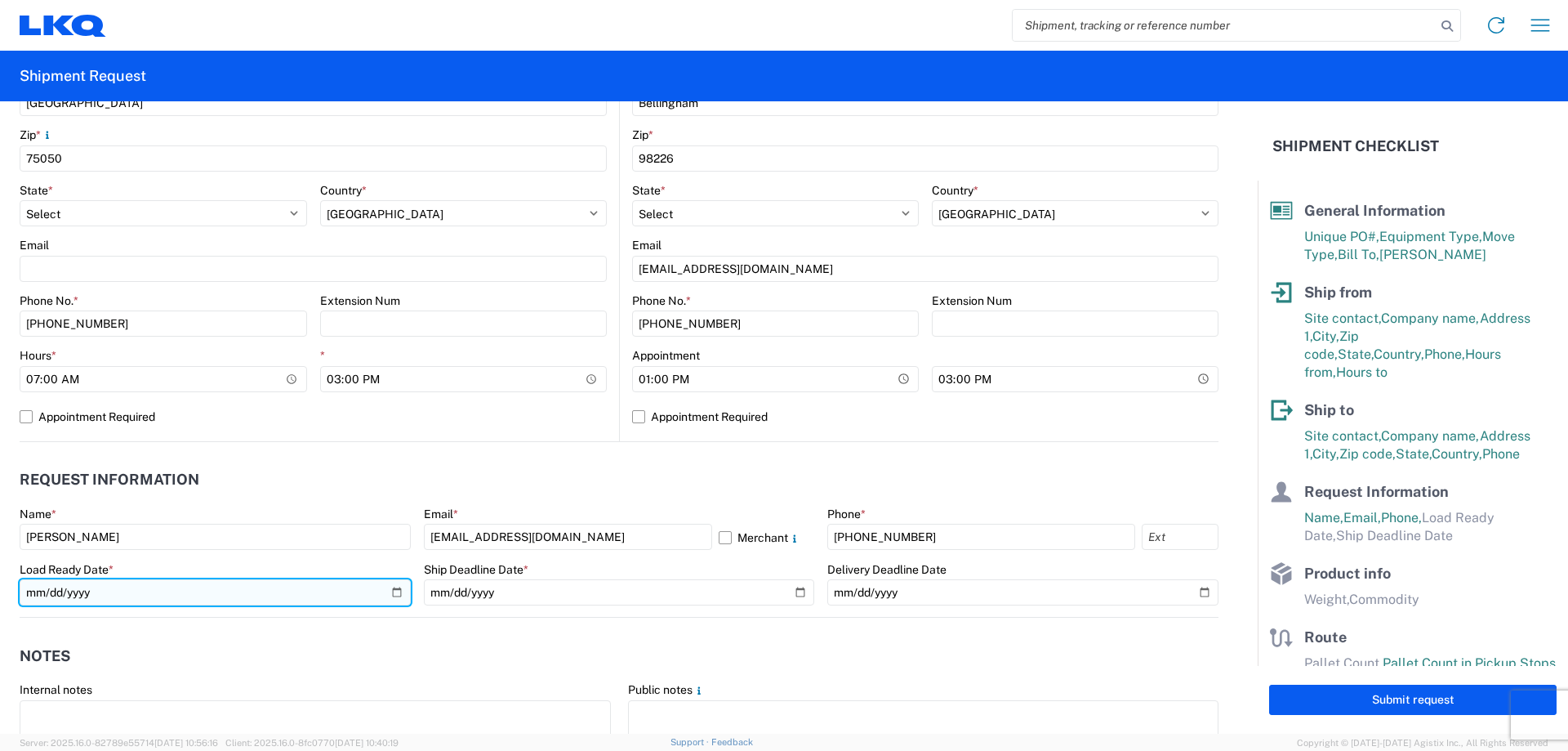
click at [392, 586] on input "date" at bounding box center [215, 592] width 391 height 26
type input "[DATE]"
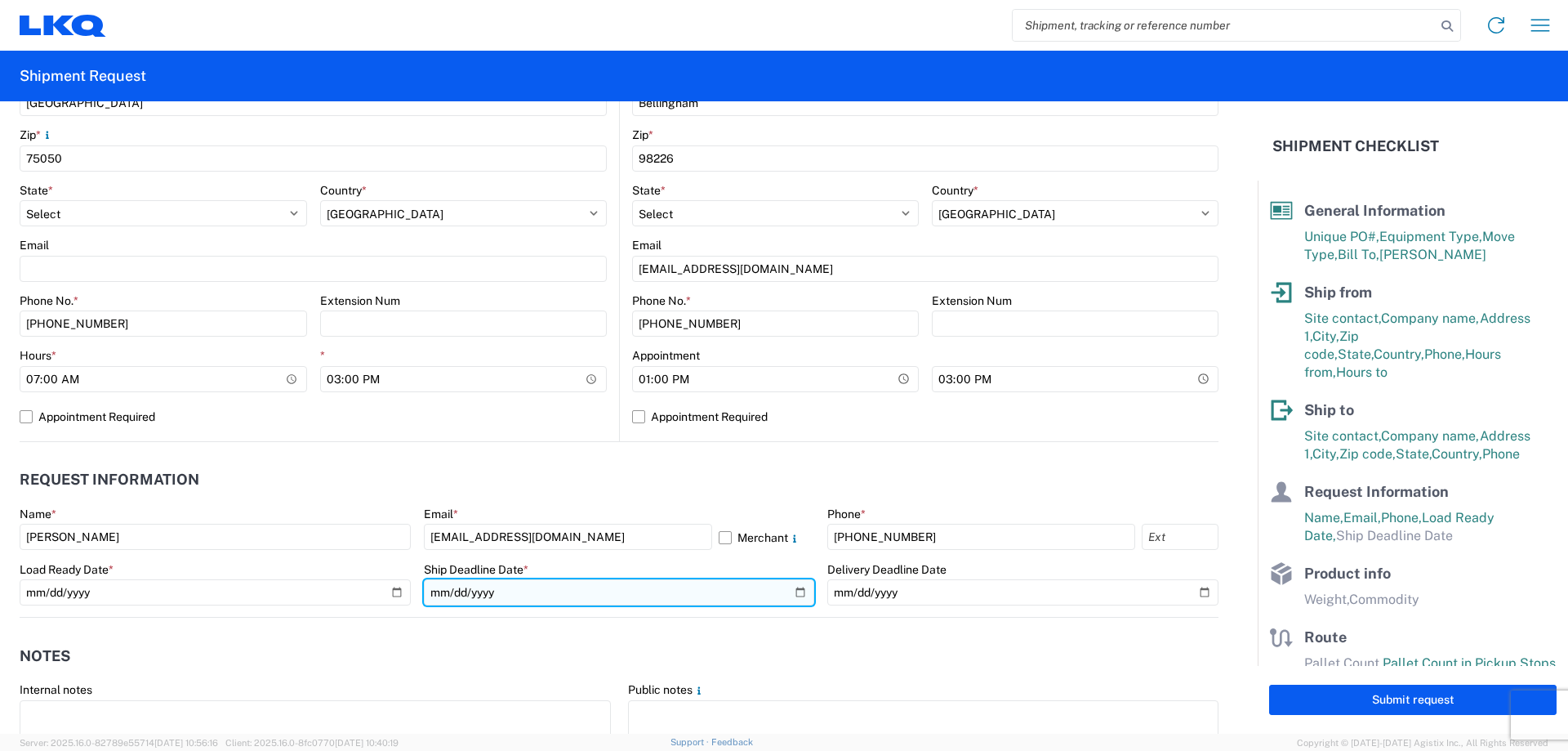
drag, startPoint x: 795, startPoint y: 592, endPoint x: 781, endPoint y: 587, distance: 14.9
click at [794, 589] on input "date" at bounding box center [620, 592] width 391 height 26
type input "[DATE]"
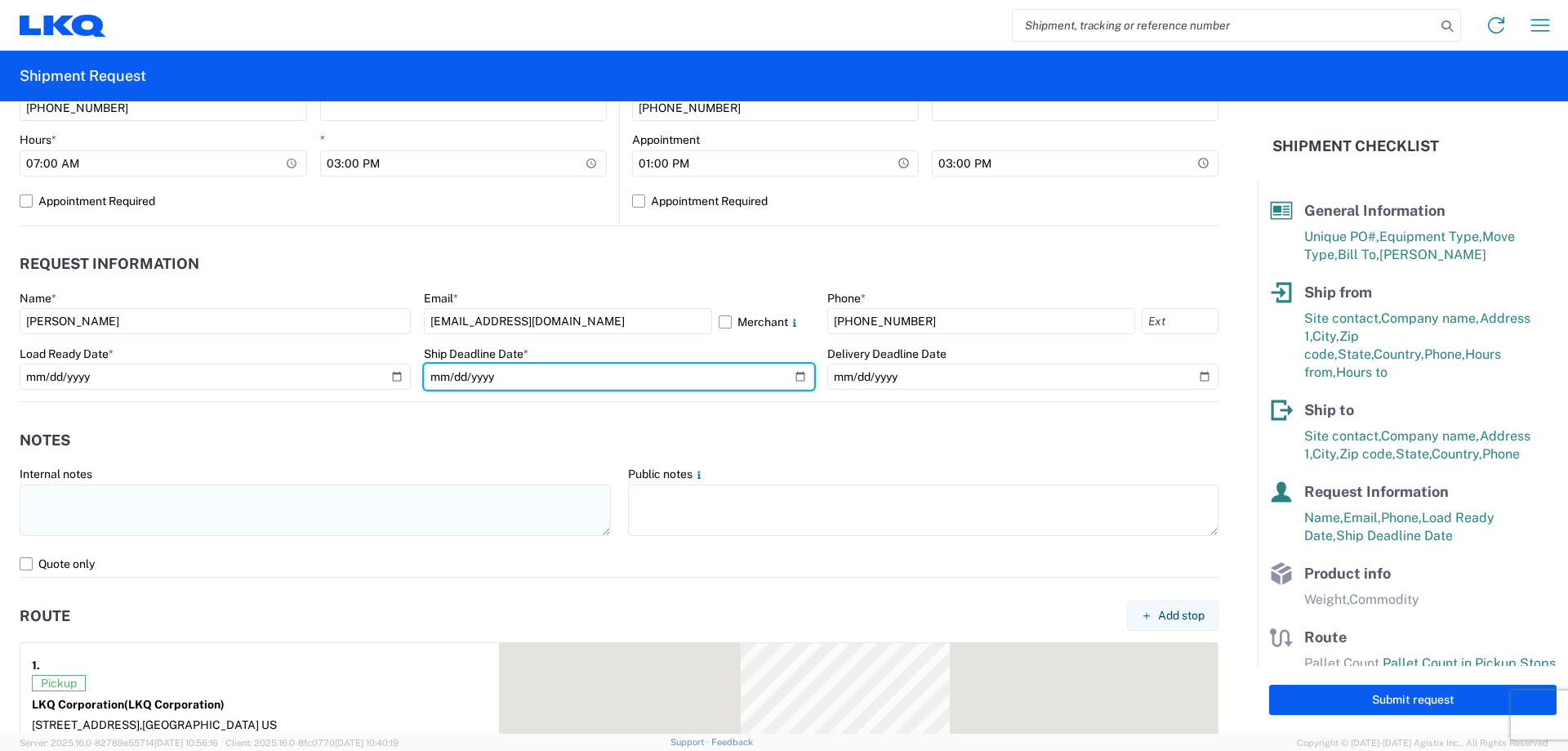
scroll to position [762, 0]
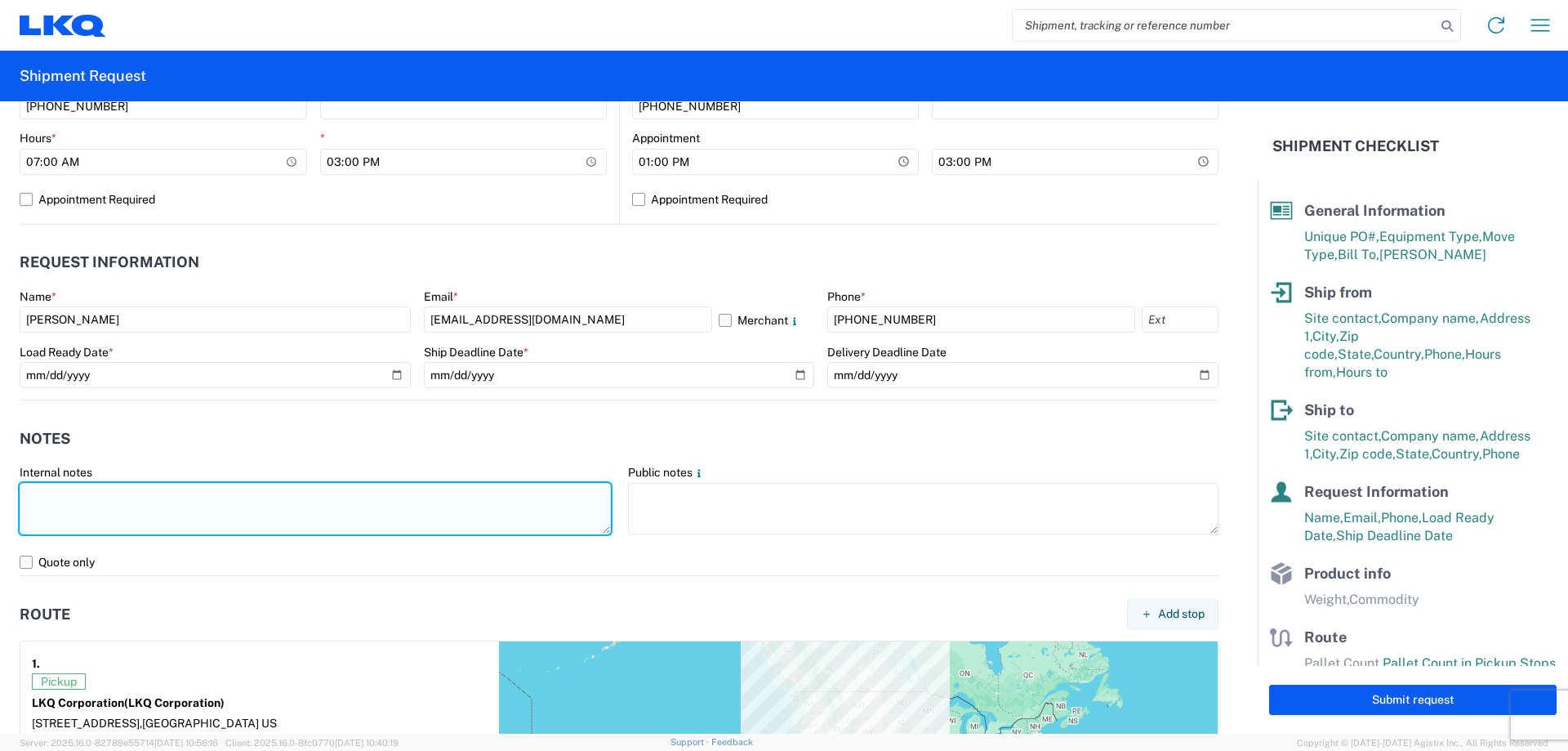
click at [247, 514] on textarea at bounding box center [315, 508] width 591 height 51
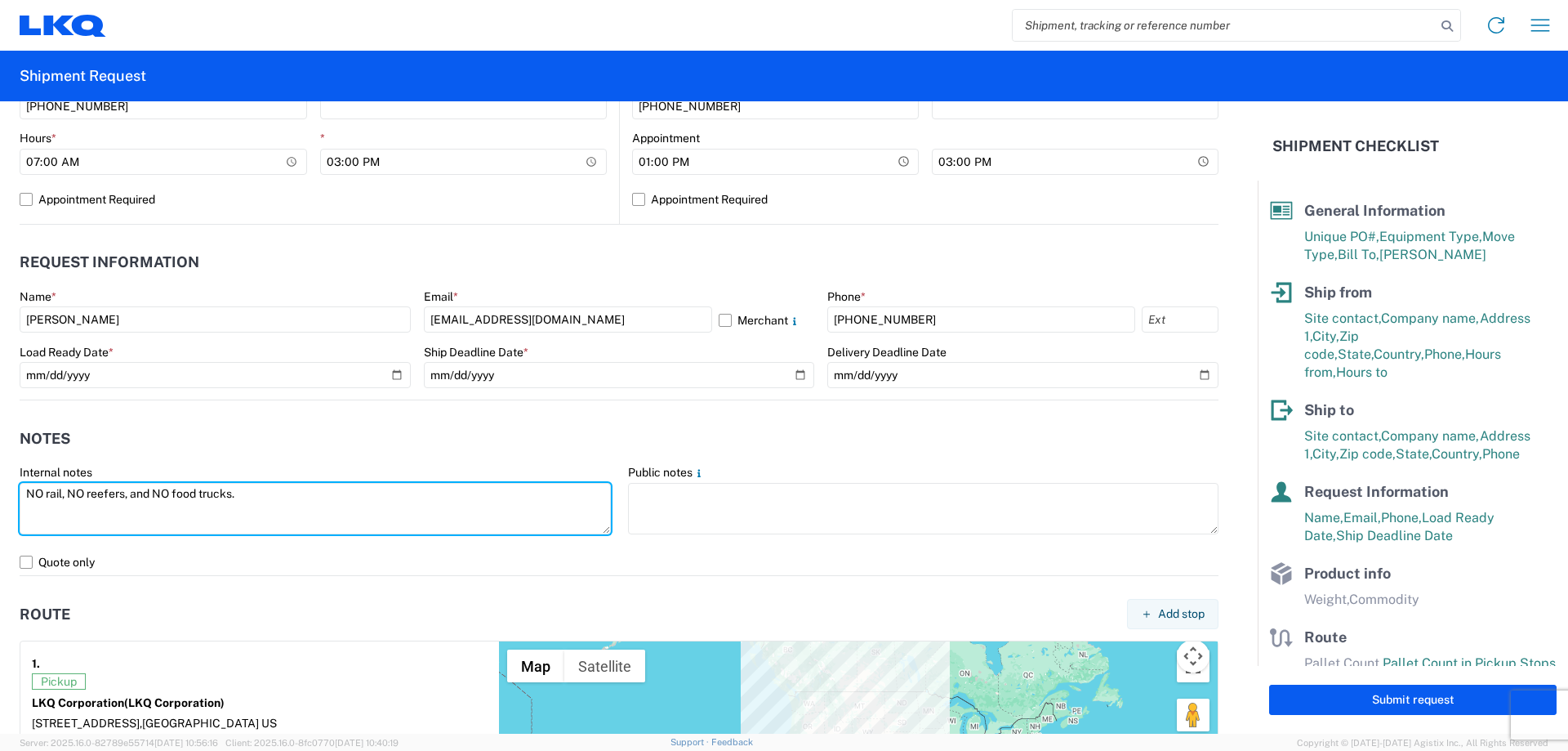
drag, startPoint x: 294, startPoint y: 492, endPoint x: 0, endPoint y: 509, distance: 294.5
click at [0, 509] on form "General Information Template PO# Yamato081125 Equipment Type * Select 53’ Dry V…" at bounding box center [628, 417] width 1258 height 632
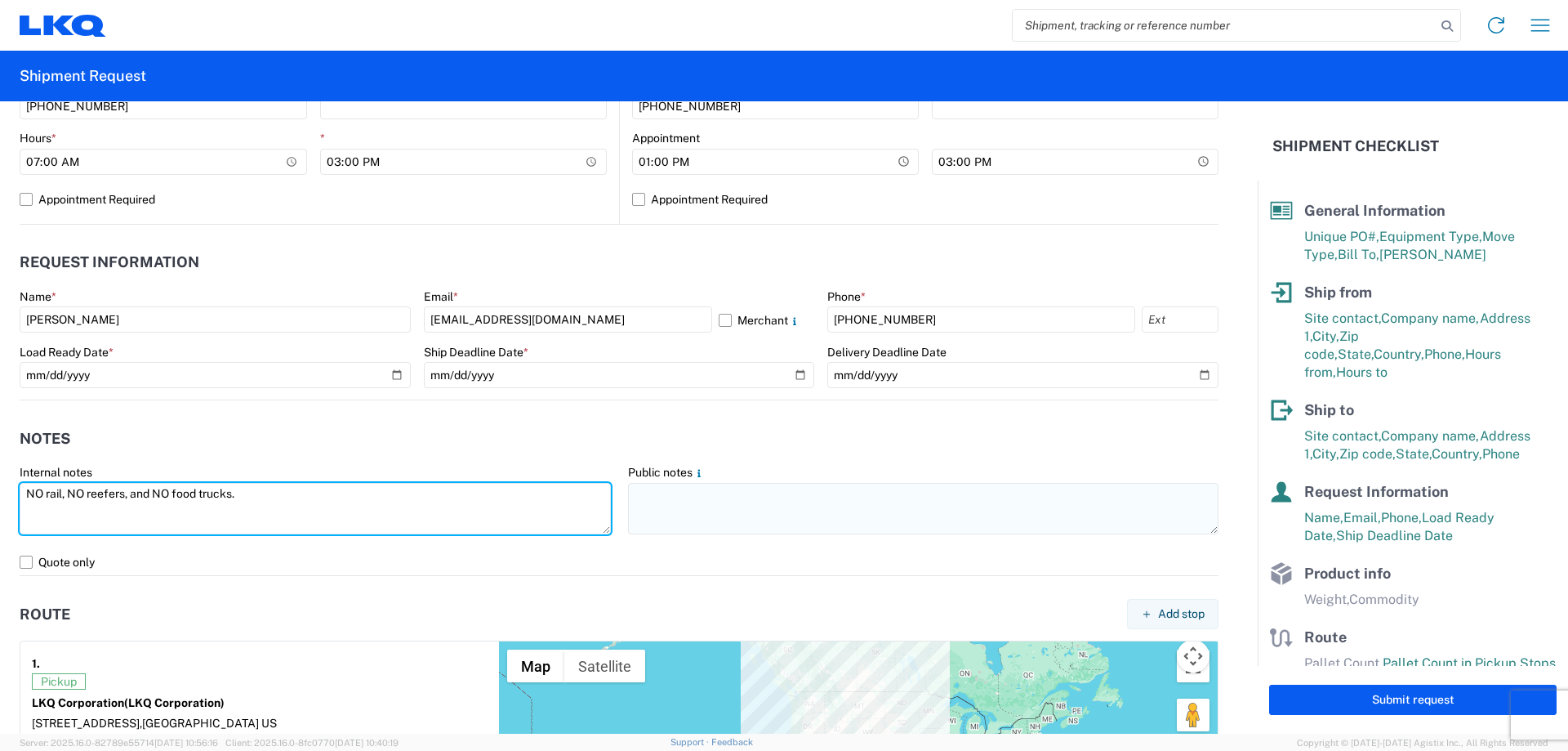
type textarea "NO rail, NO reefers, and NO food trucks."
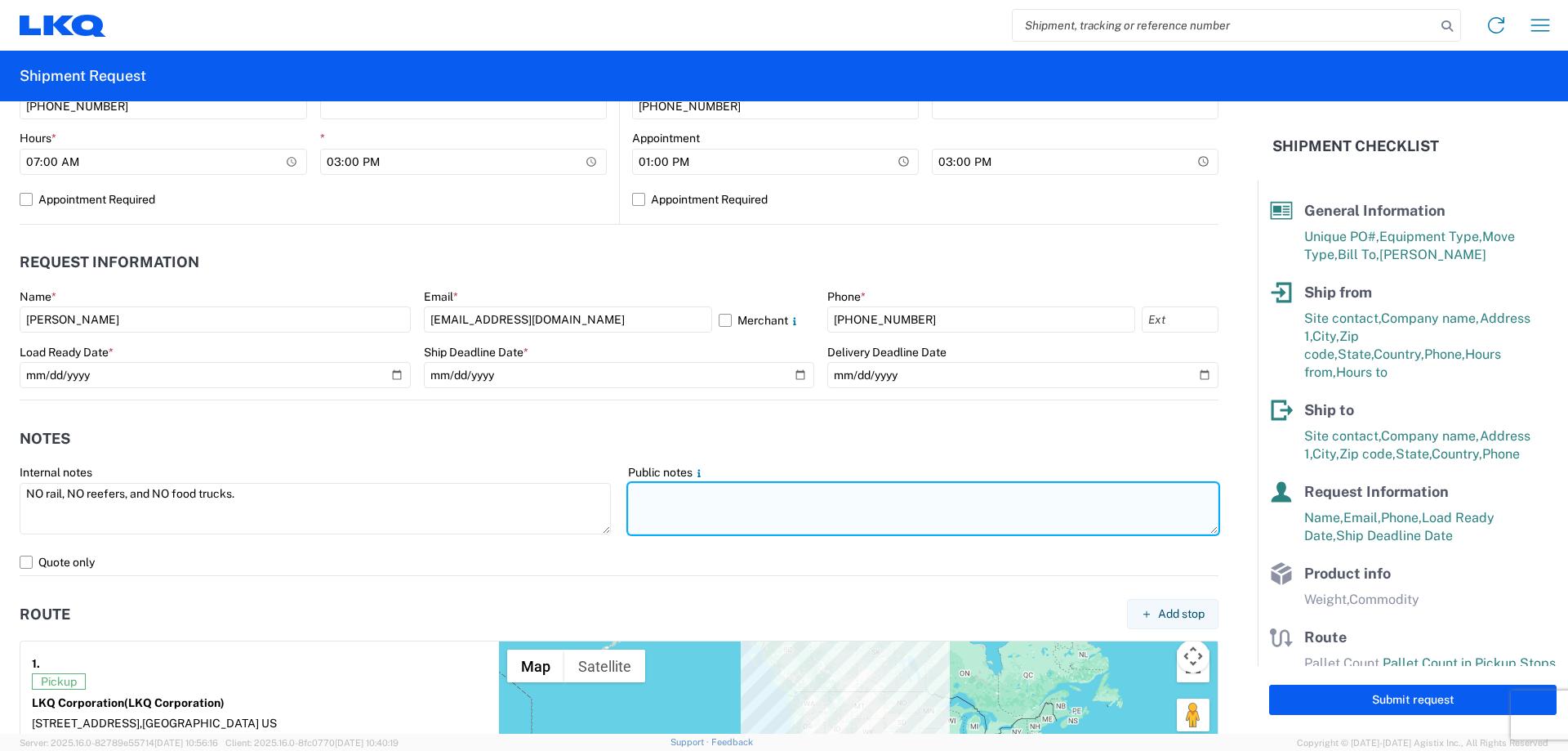
click at [759, 525] on textarea at bounding box center [924, 508] width 591 height 51
paste textarea "NO rail, NO reefers, and NO food trucks."
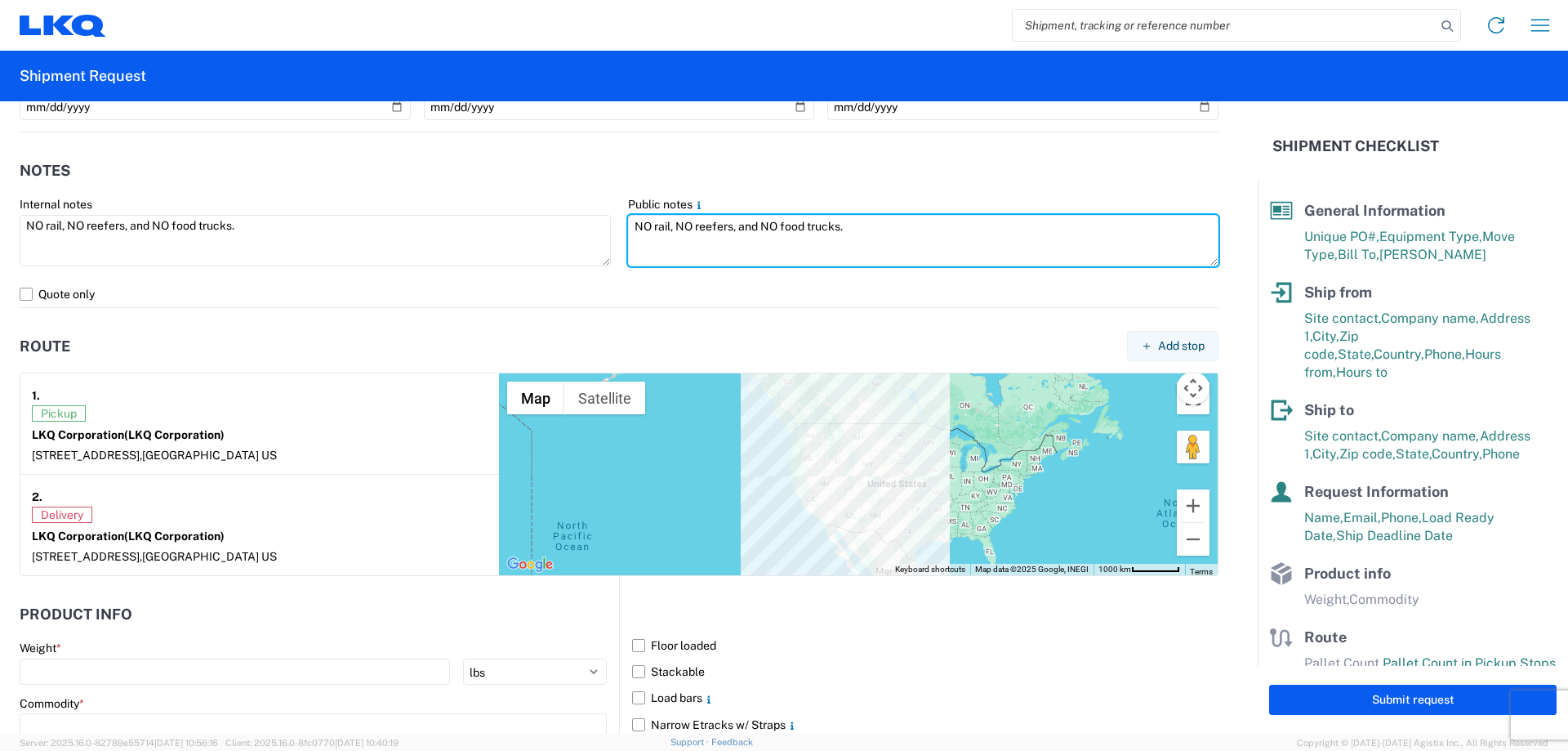
scroll to position [1327, 0]
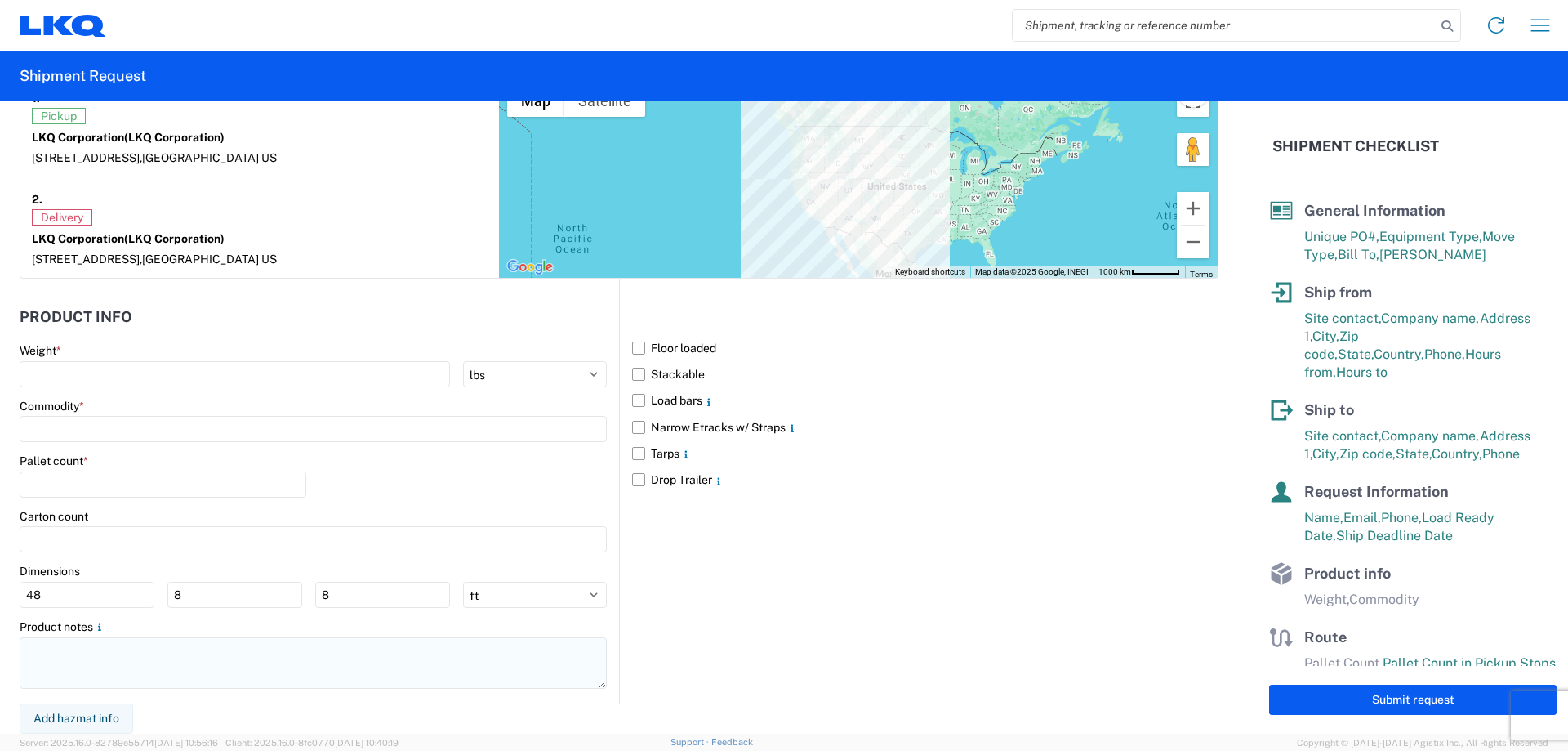
type textarea "NO rail, NO reefers, and NO food trucks."
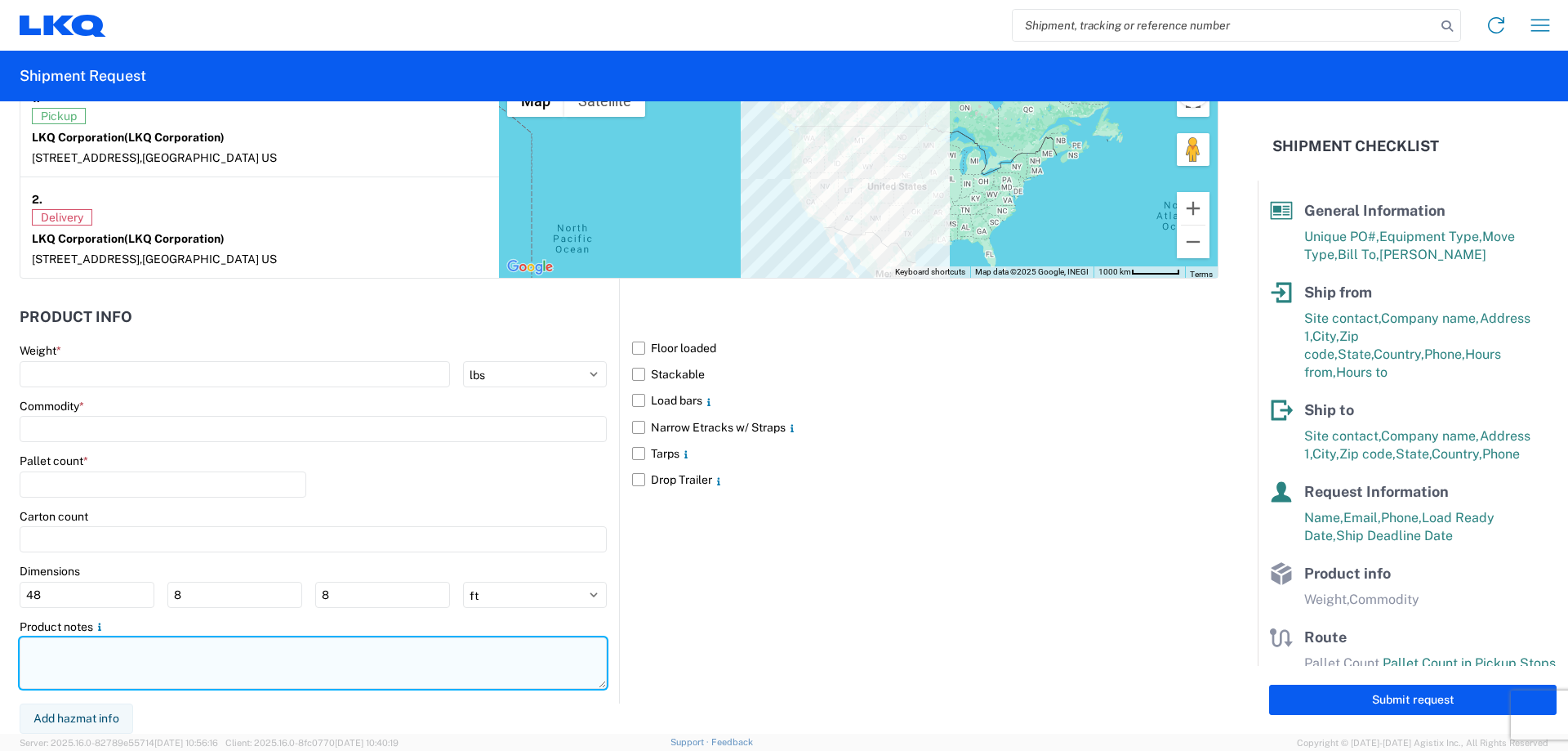
click at [105, 667] on textarea at bounding box center [313, 662] width 587 height 51
paste textarea "NO rail, NO reefers, and NO food trucks."
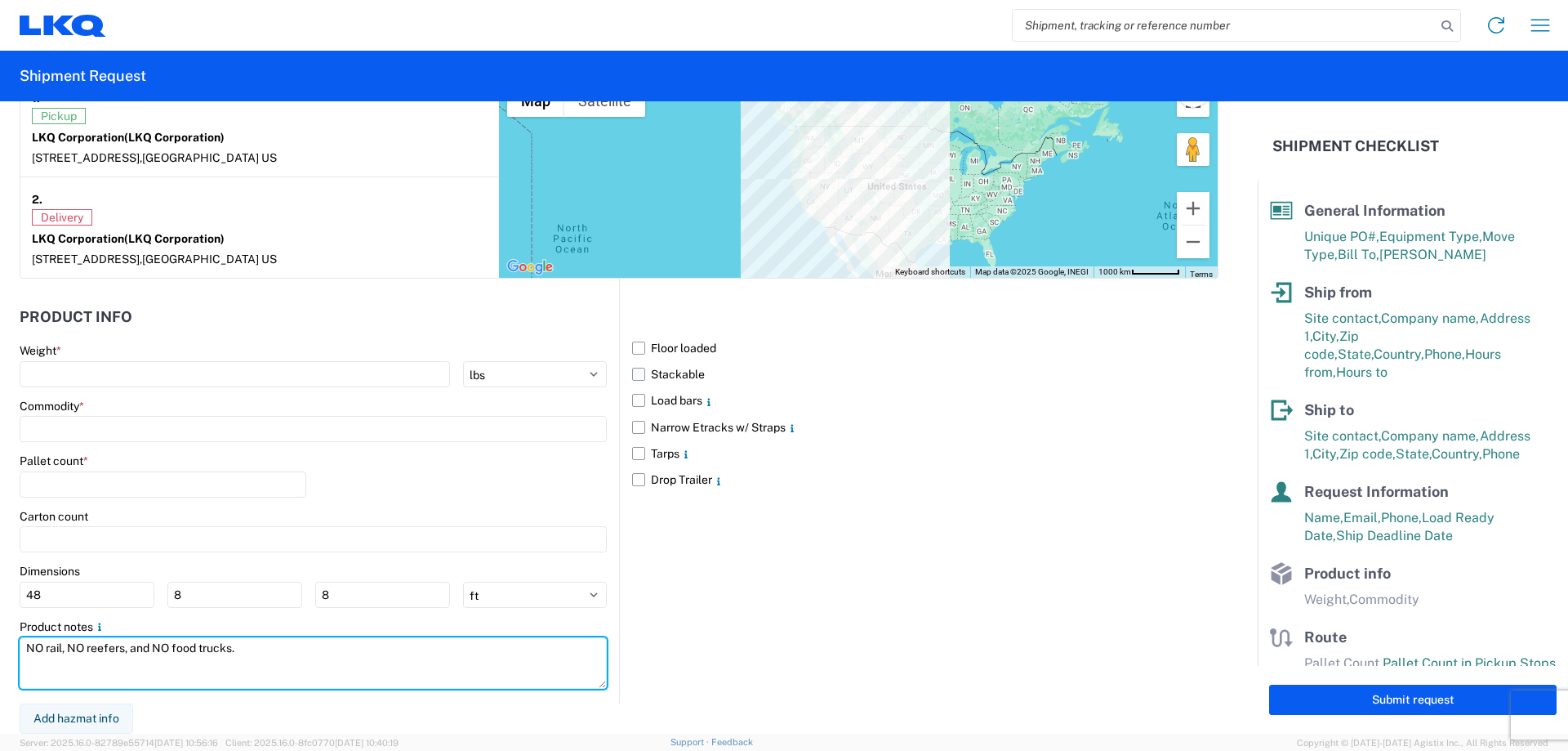
type textarea "NO rail, NO reefers, and NO food trucks."
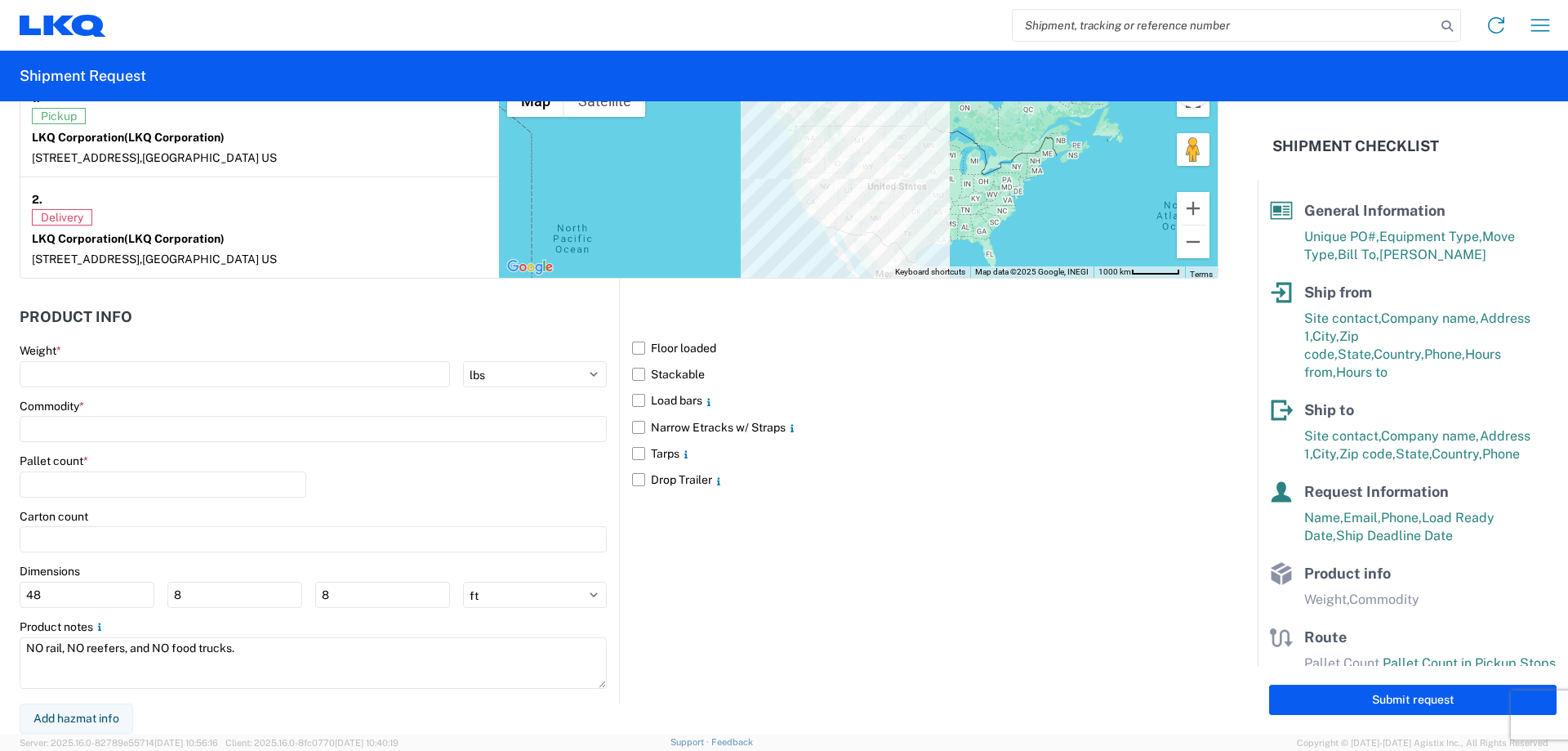
drag, startPoint x: 633, startPoint y: 375, endPoint x: 422, endPoint y: 397, distance: 212.1
click at [633, 374] on label "Stackable" at bounding box center [924, 374] width 586 height 26
click at [0, 0] on input "Stackable" at bounding box center [0, 0] width 0 height 0
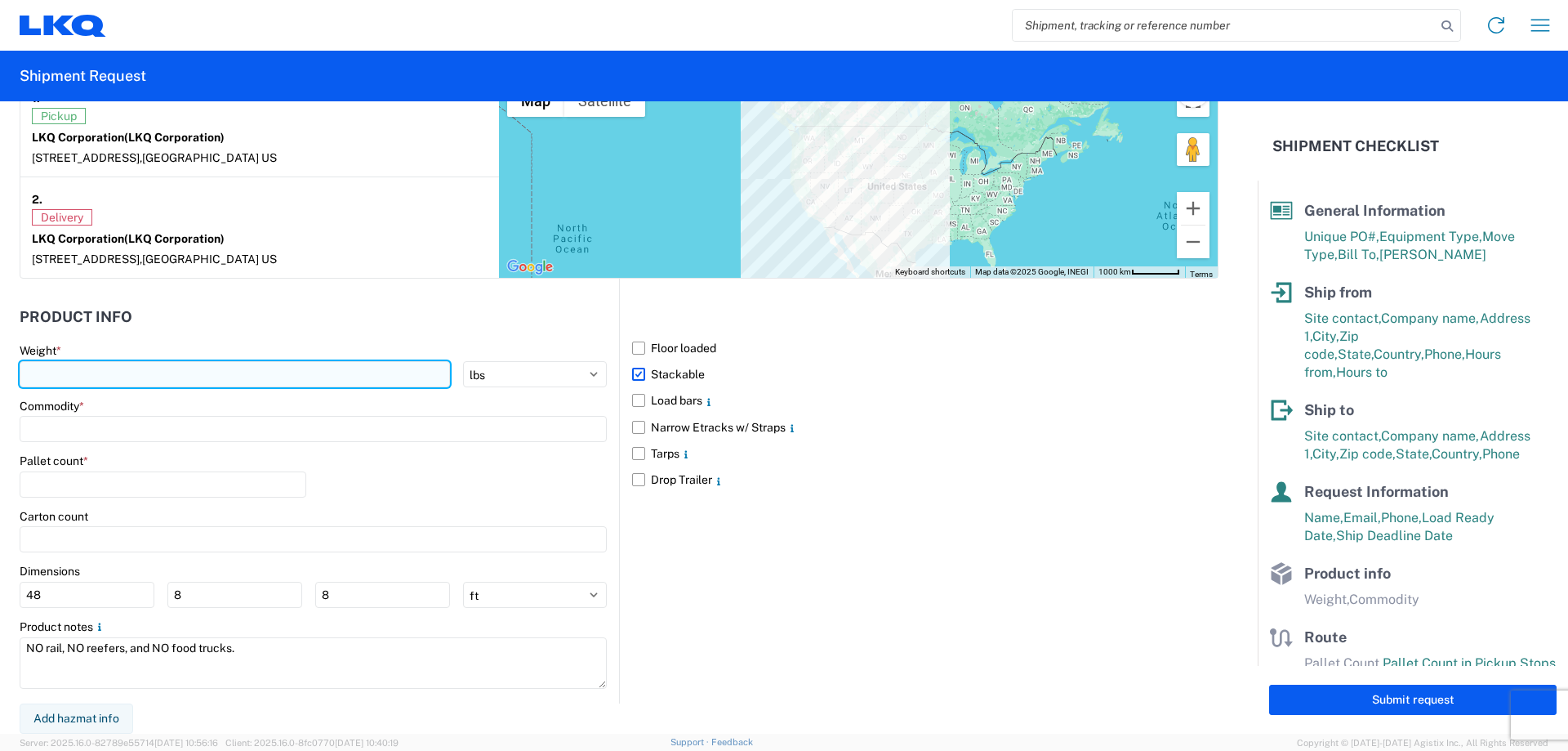
click at [123, 375] on input "number" at bounding box center [234, 374] width 430 height 26
type input "40000"
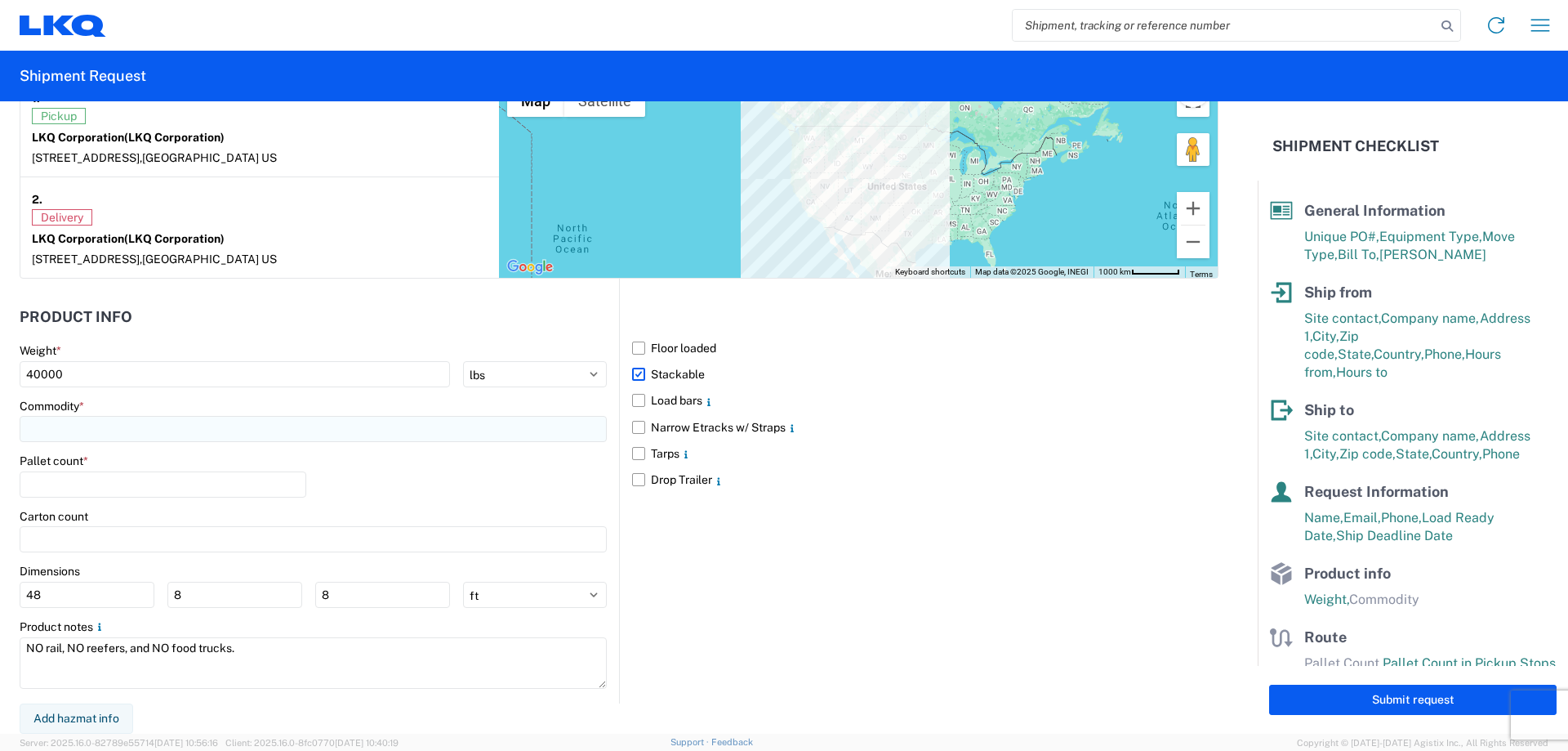
click at [113, 430] on input at bounding box center [313, 429] width 587 height 26
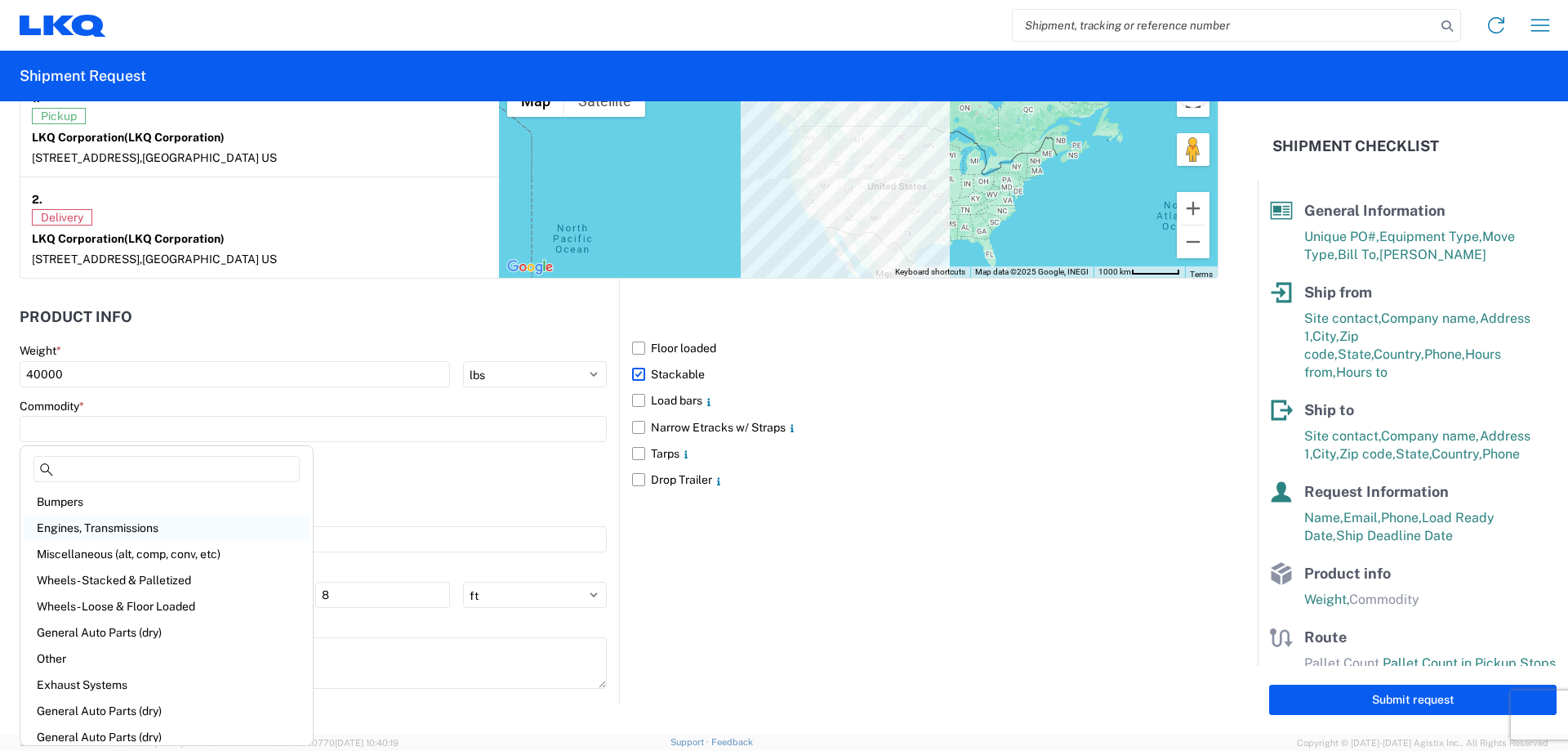
click at [132, 527] on div "Engines, Transmissions" at bounding box center [166, 527] width 286 height 26
type input "Engines, Transmissions"
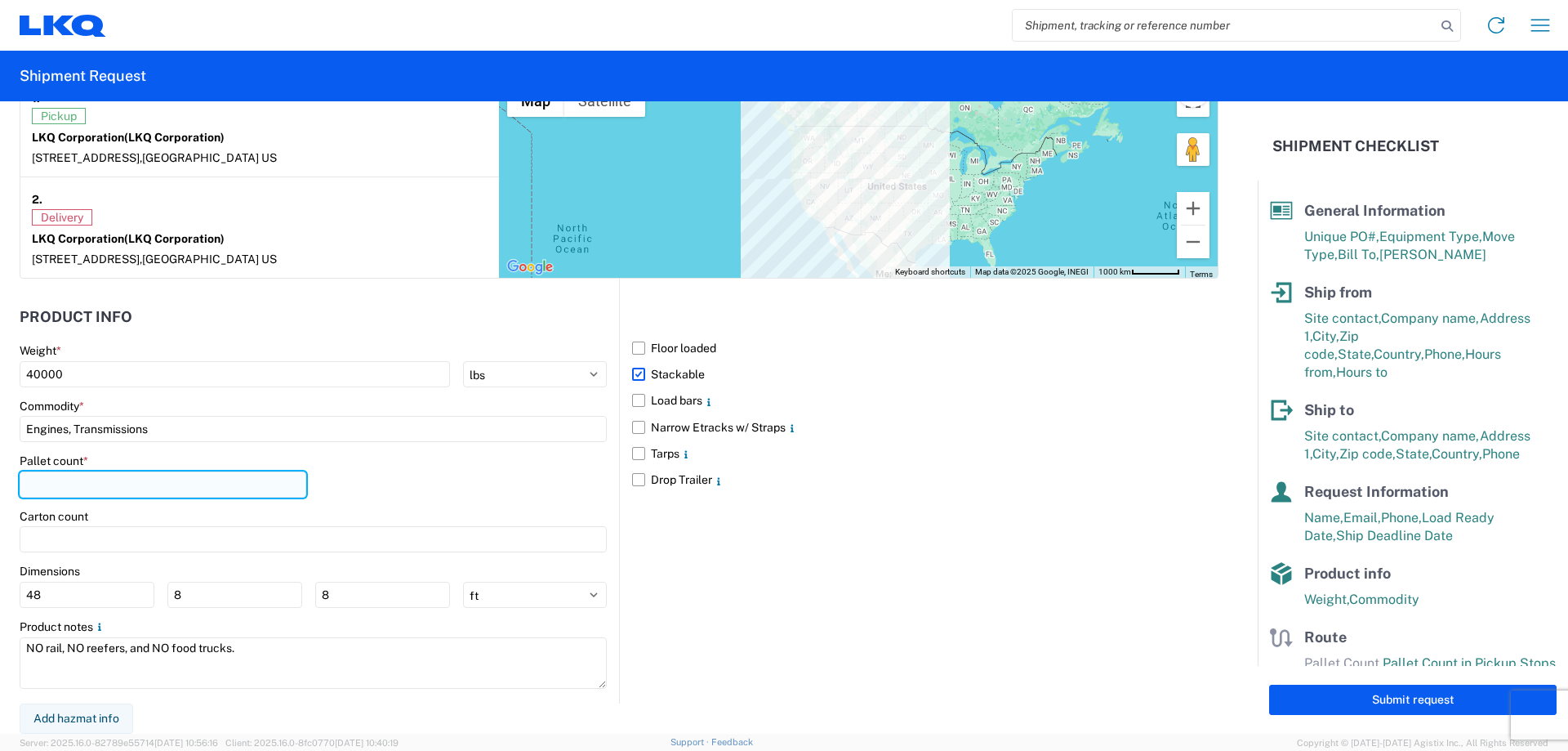
click at [110, 488] on input "number" at bounding box center [163, 484] width 287 height 26
type input "40"
click at [426, 500] on div "Pallet count * 40" at bounding box center [313, 481] width 587 height 56
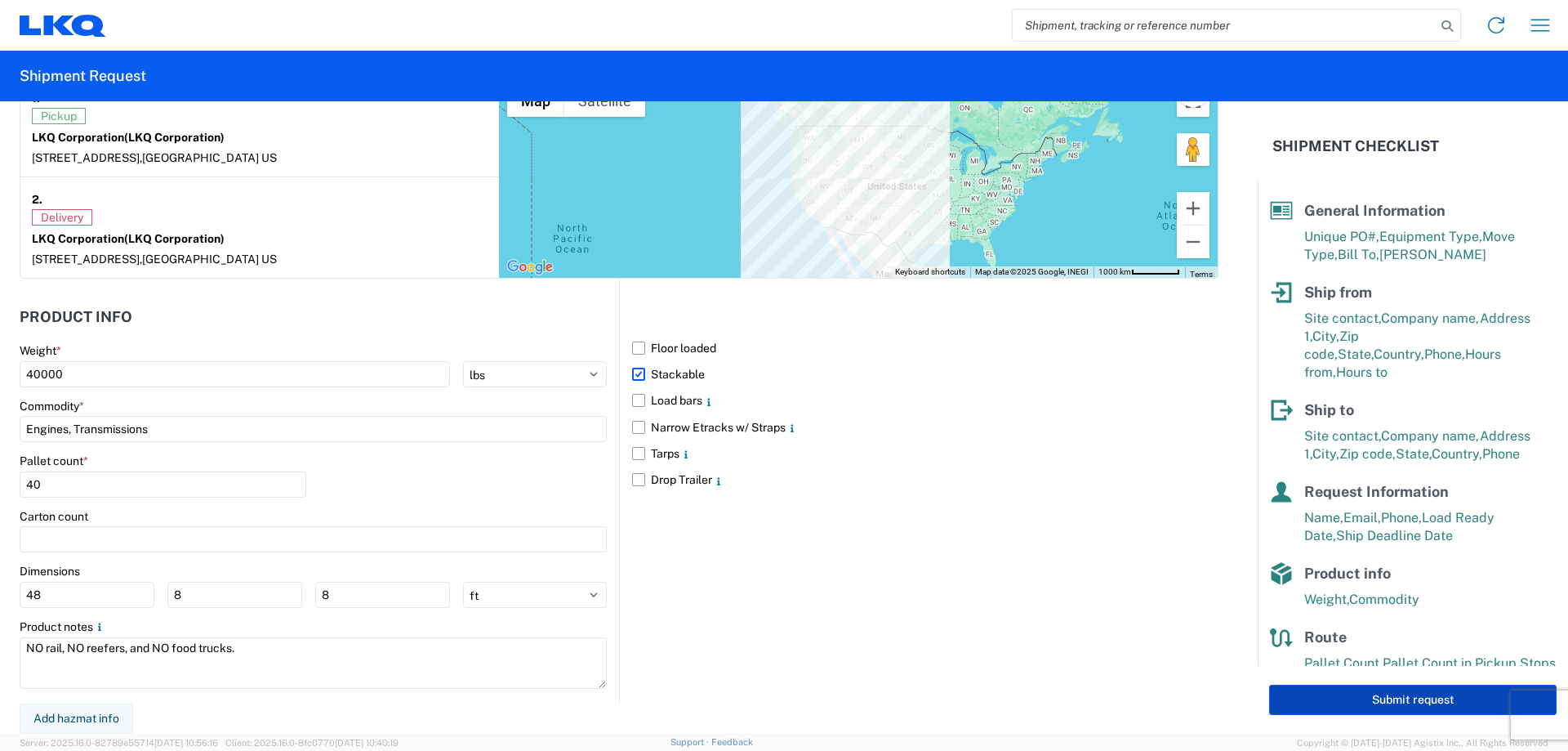
click at [1408, 705] on button "Submit request" at bounding box center [1413, 700] width 288 height 30
select select "[GEOGRAPHIC_DATA]"
select select "US"
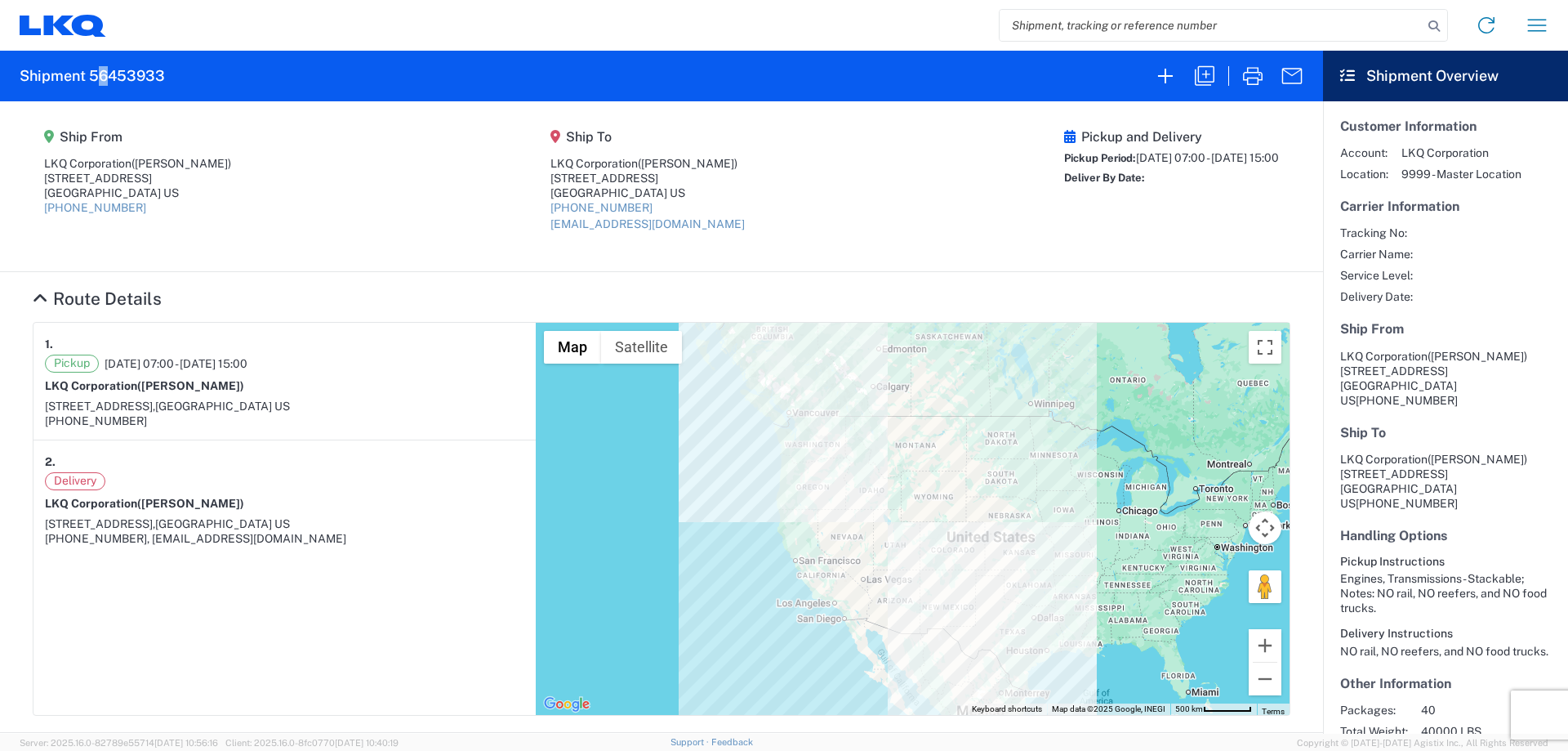
drag, startPoint x: 110, startPoint y: 73, endPoint x: 103, endPoint y: 68, distance: 8.6
click at [103, 68] on h2 "Shipment 56453933" at bounding box center [92, 75] width 145 height 19
drag, startPoint x: 89, startPoint y: 77, endPoint x: 169, endPoint y: 82, distance: 80.2
click at [169, 82] on agx-form-header "Shipment 56453933" at bounding box center [661, 76] width 1323 height 51
copy h2 "56453933"
